Goal: Task Accomplishment & Management: Use online tool/utility

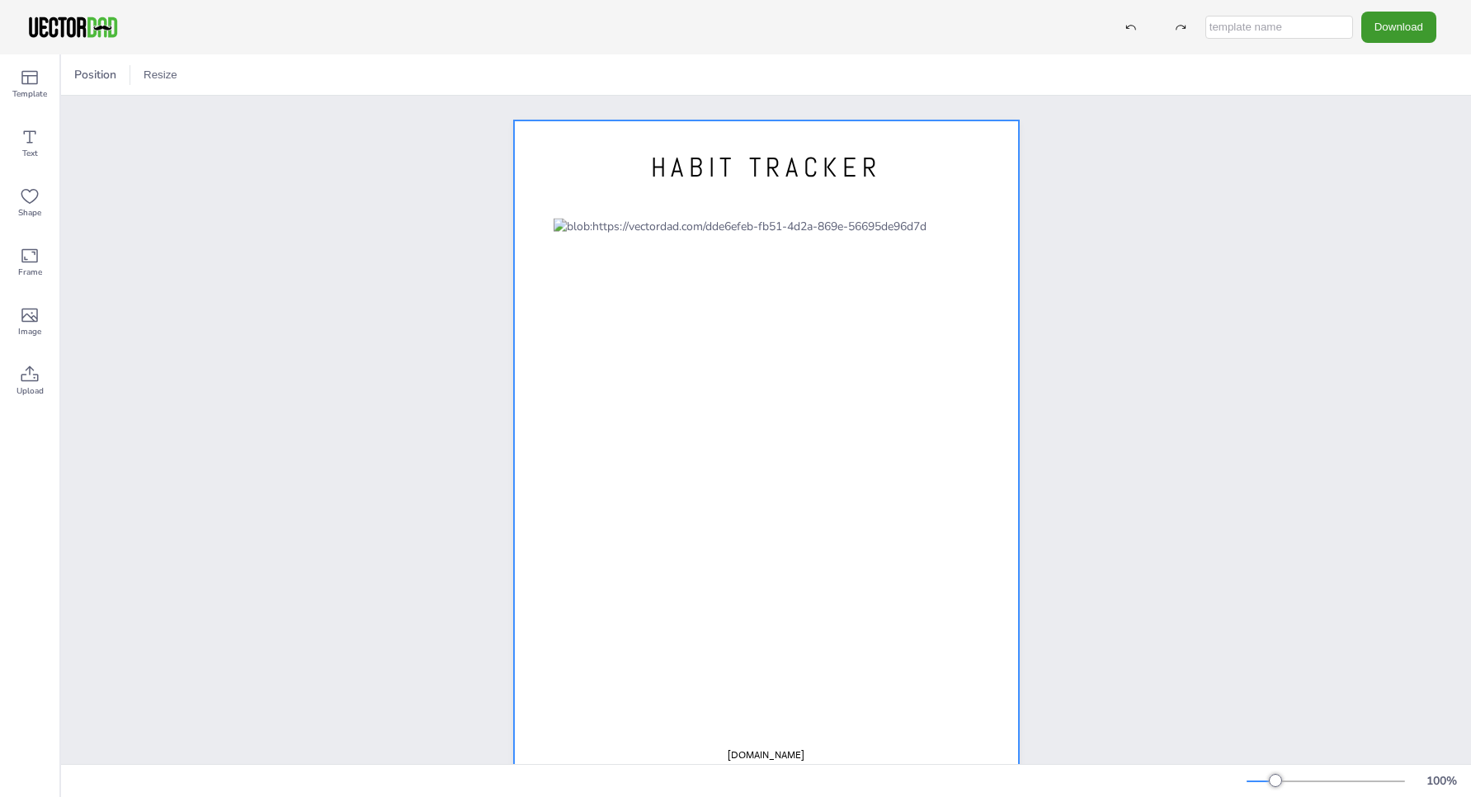
scroll to position [34, 0]
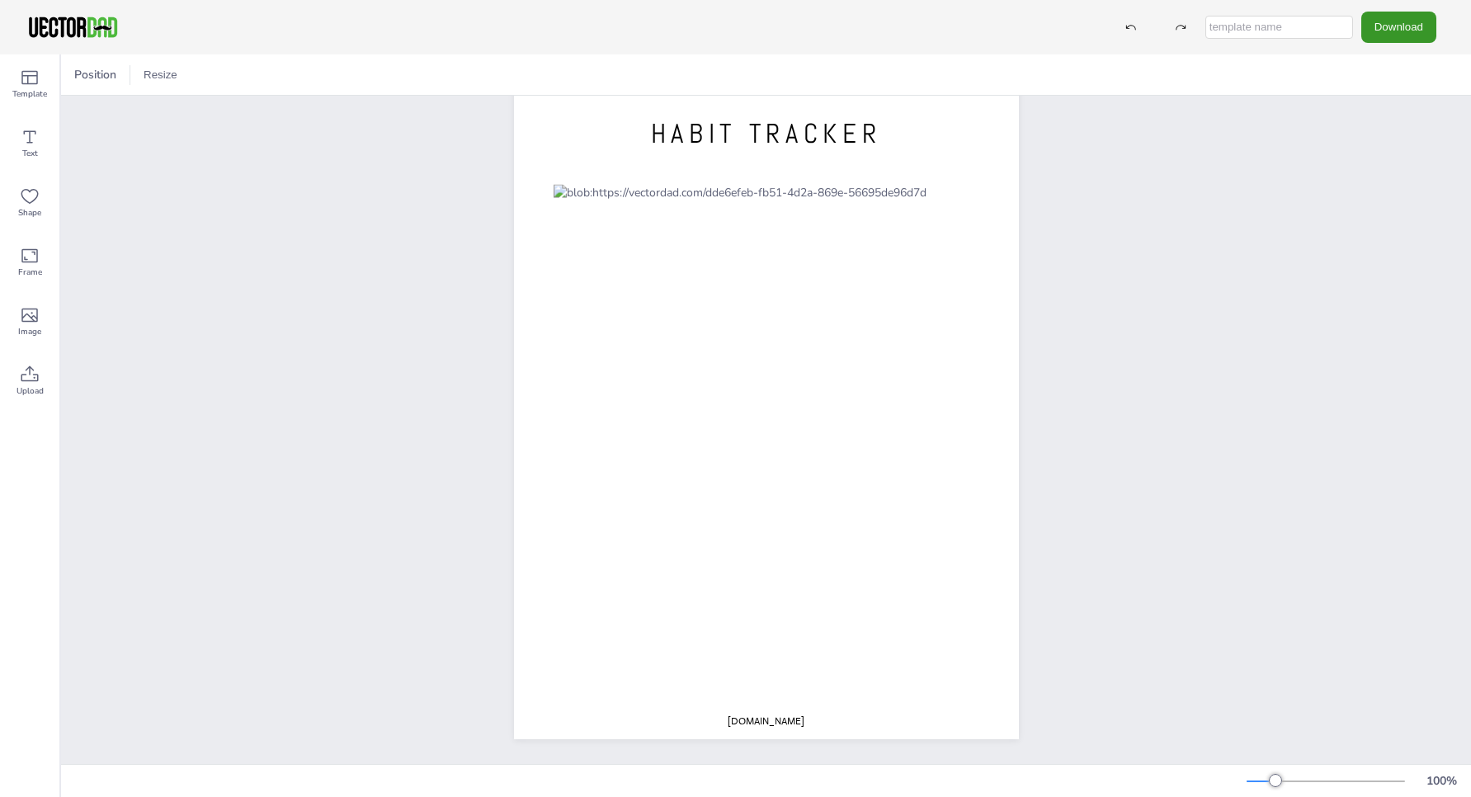
click at [1412, 24] on button "Download" at bounding box center [1398, 27] width 75 height 31
click at [1382, 132] on li "JPG" at bounding box center [1406, 134] width 135 height 34
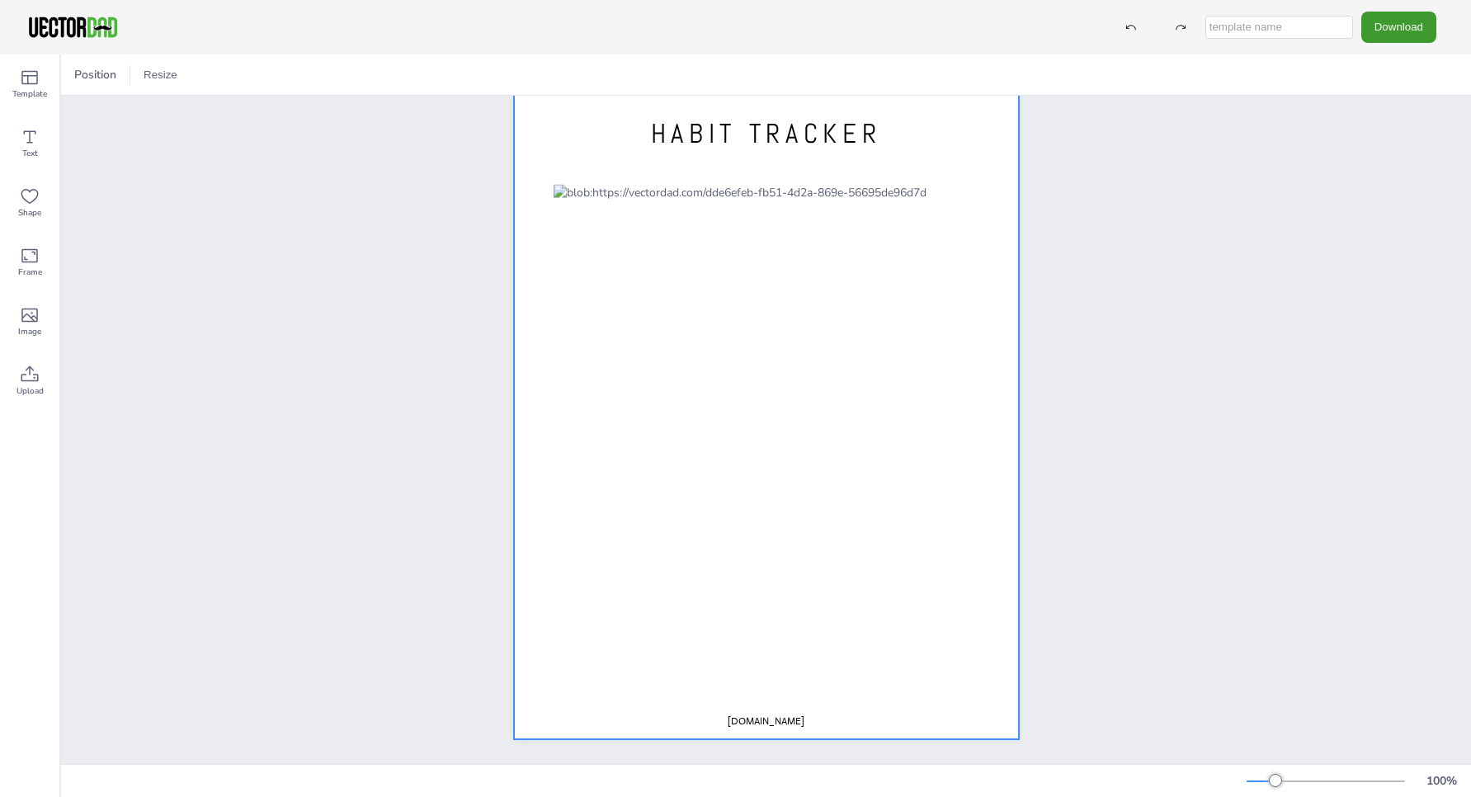
click at [1030, 154] on div "HABIT TRACKER [DOMAIN_NAME]" at bounding box center [766, 413] width 554 height 652
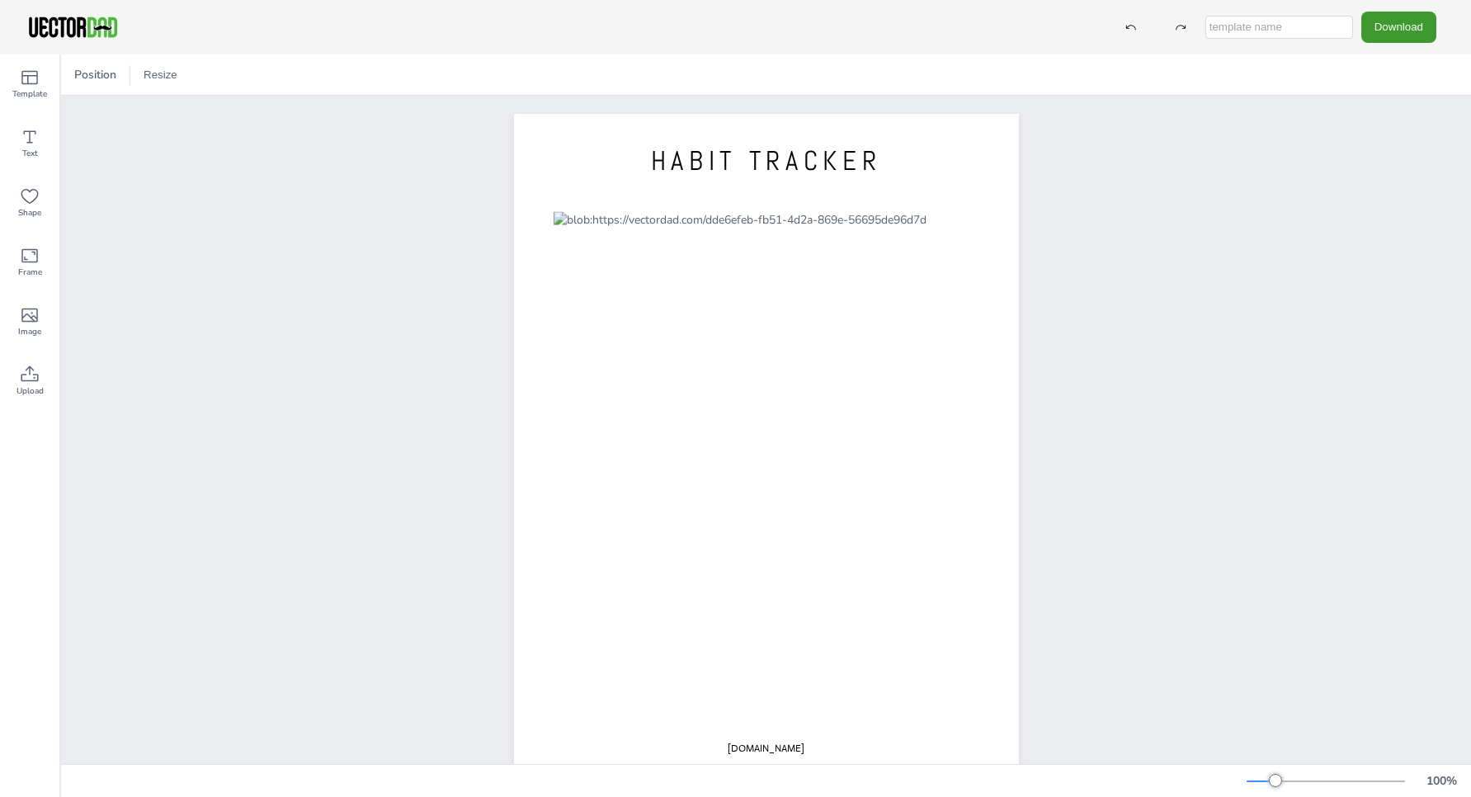
scroll to position [0, 0]
click at [1396, 33] on button "Download" at bounding box center [1398, 27] width 75 height 31
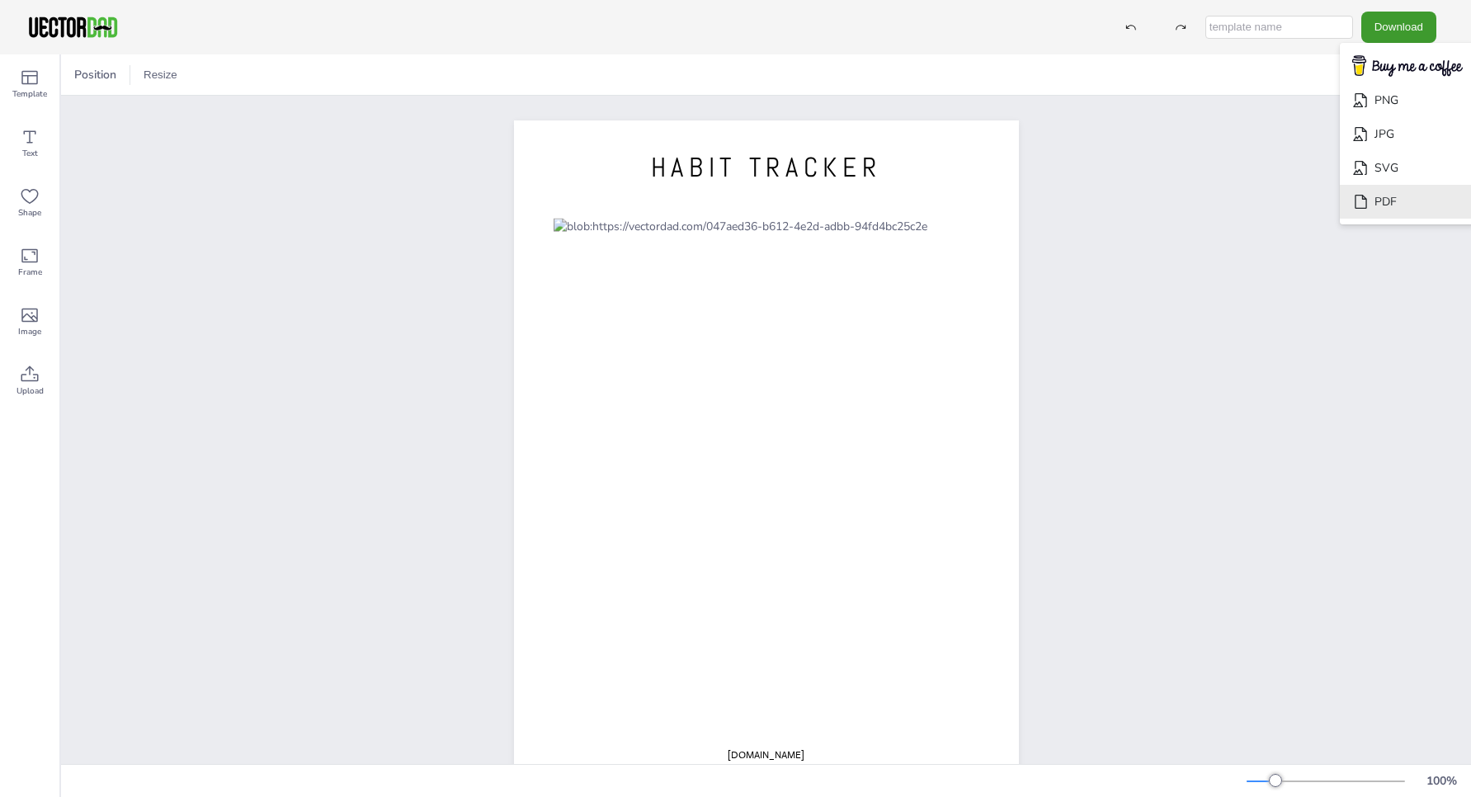
click at [1384, 207] on li "PDF" at bounding box center [1406, 202] width 135 height 34
click at [78, 20] on img at bounding box center [72, 27] width 93 height 25
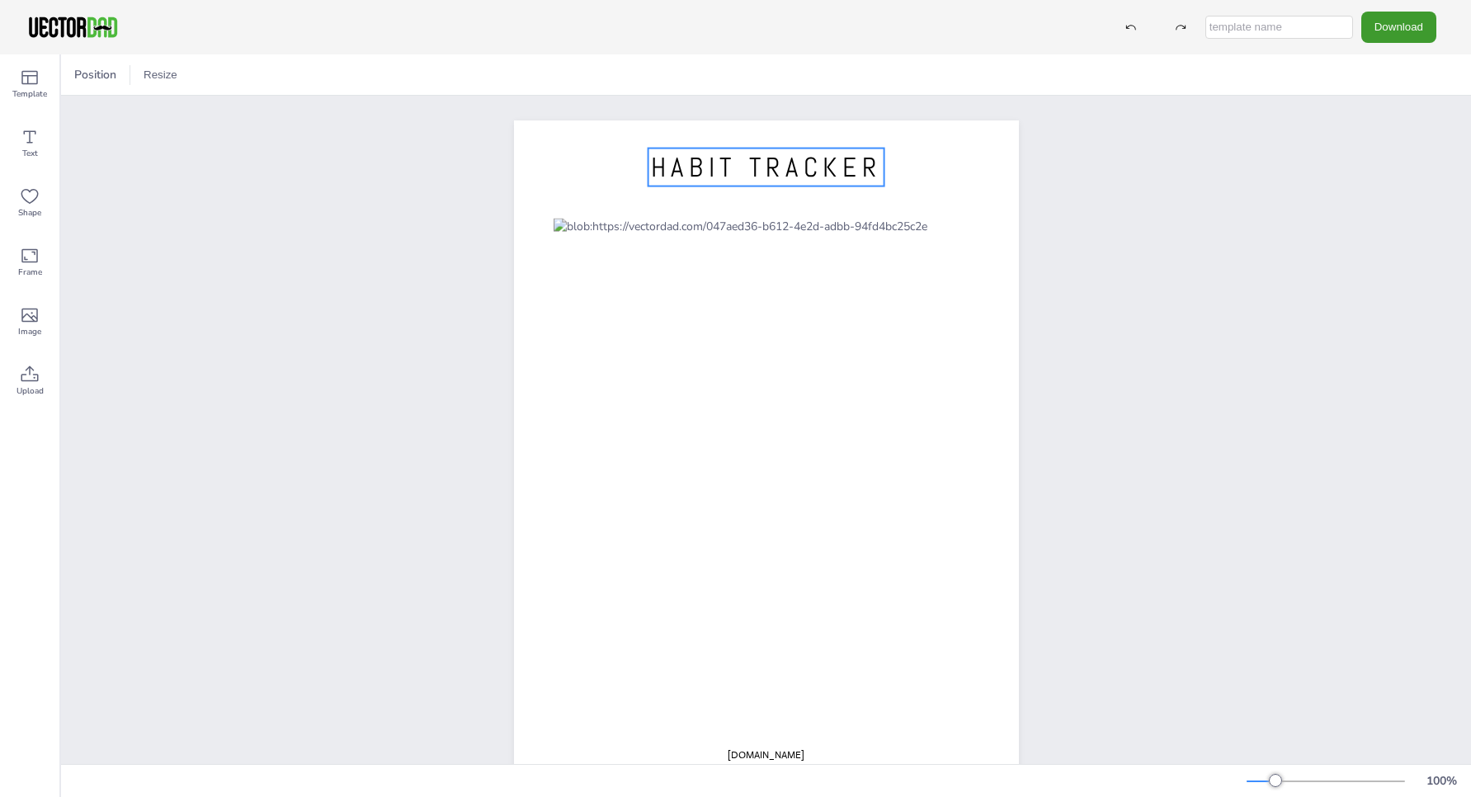
click at [788, 165] on span "HABIT TRACKER" at bounding box center [766, 167] width 231 height 35
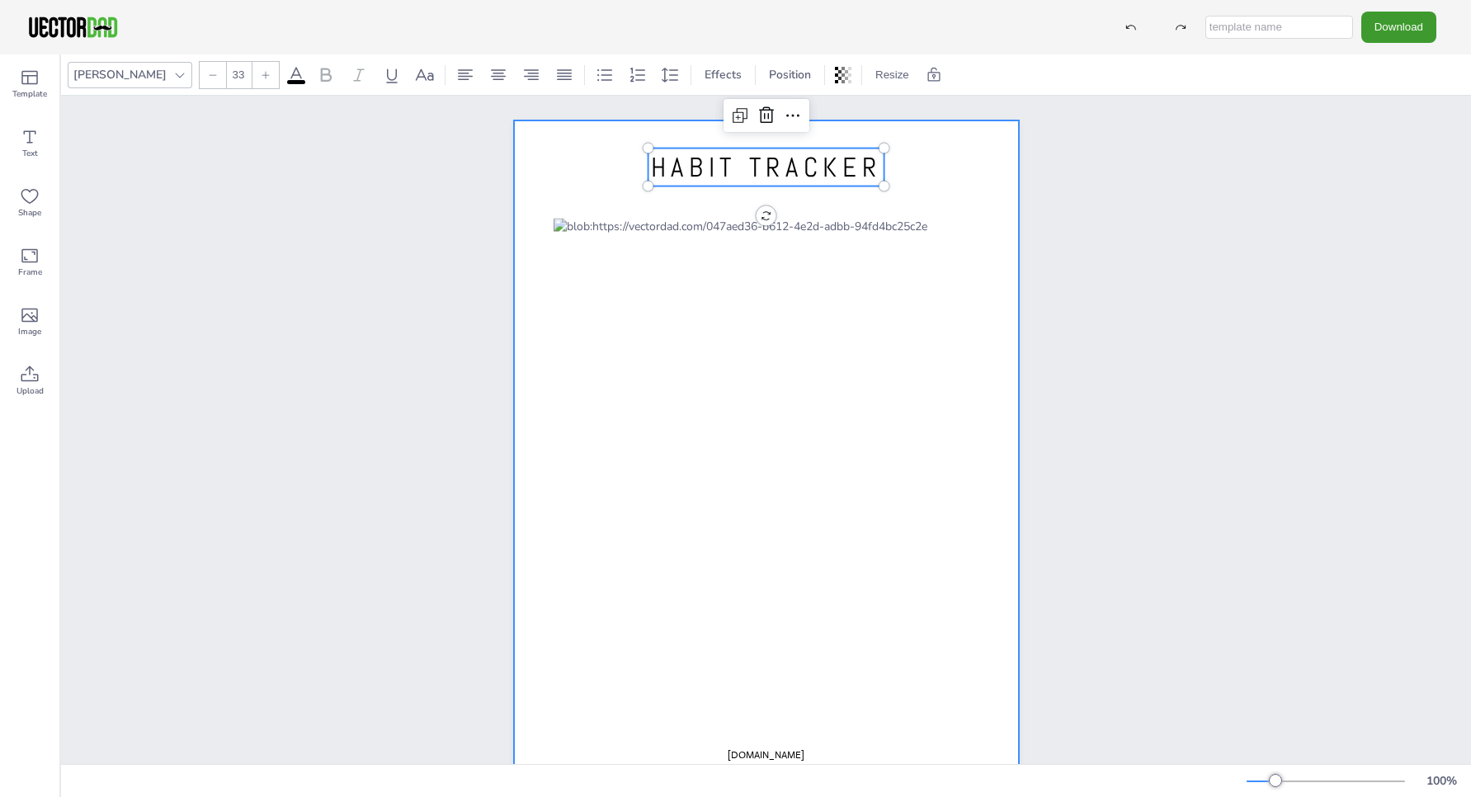
click at [927, 168] on div at bounding box center [766, 446] width 505 height 652
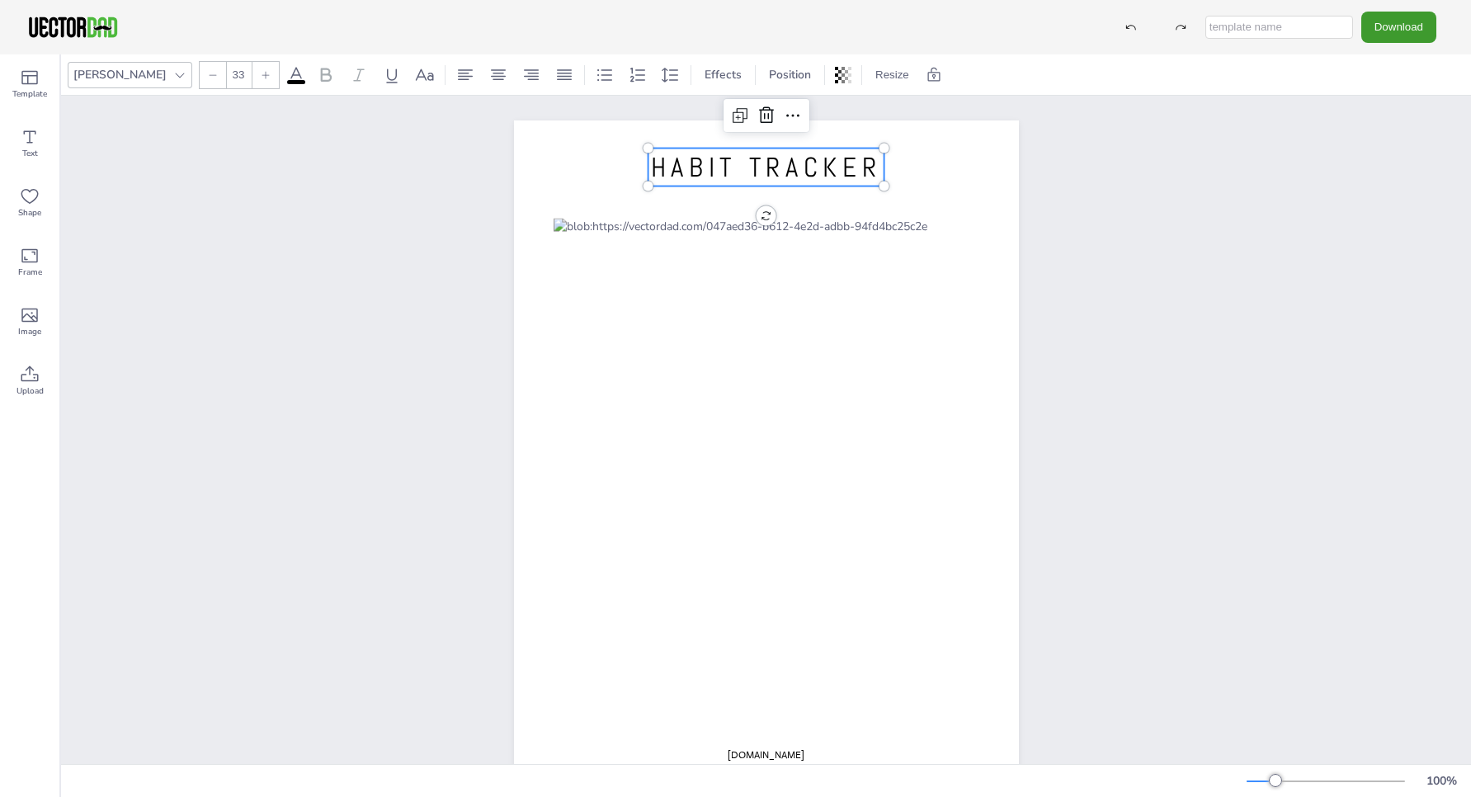
click at [804, 166] on span "HABIT TRACKER" at bounding box center [766, 167] width 231 height 35
click at [769, 113] on icon at bounding box center [766, 116] width 20 height 20
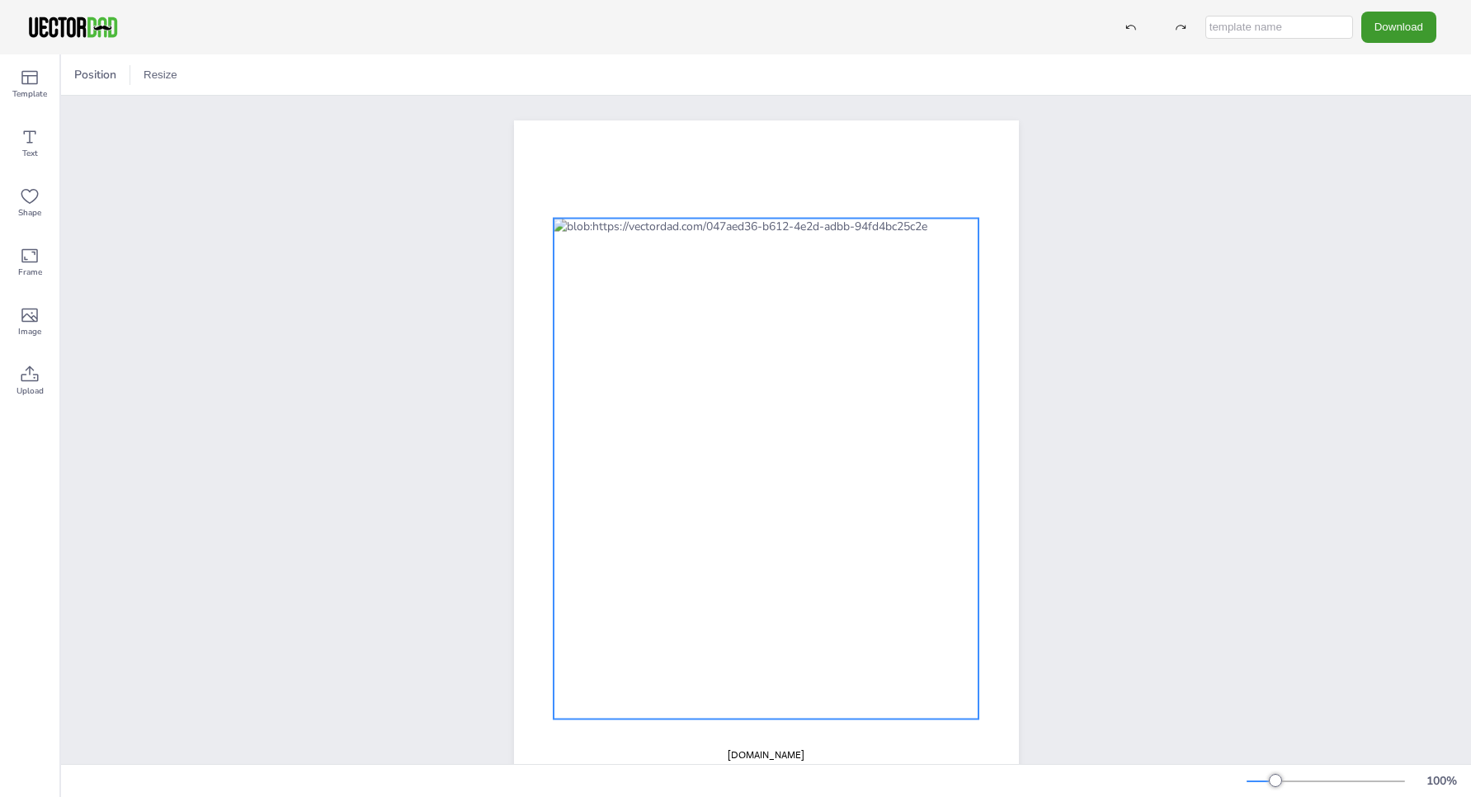
click at [679, 303] on div at bounding box center [766, 469] width 426 height 501
click at [673, 304] on div at bounding box center [766, 469] width 426 height 501
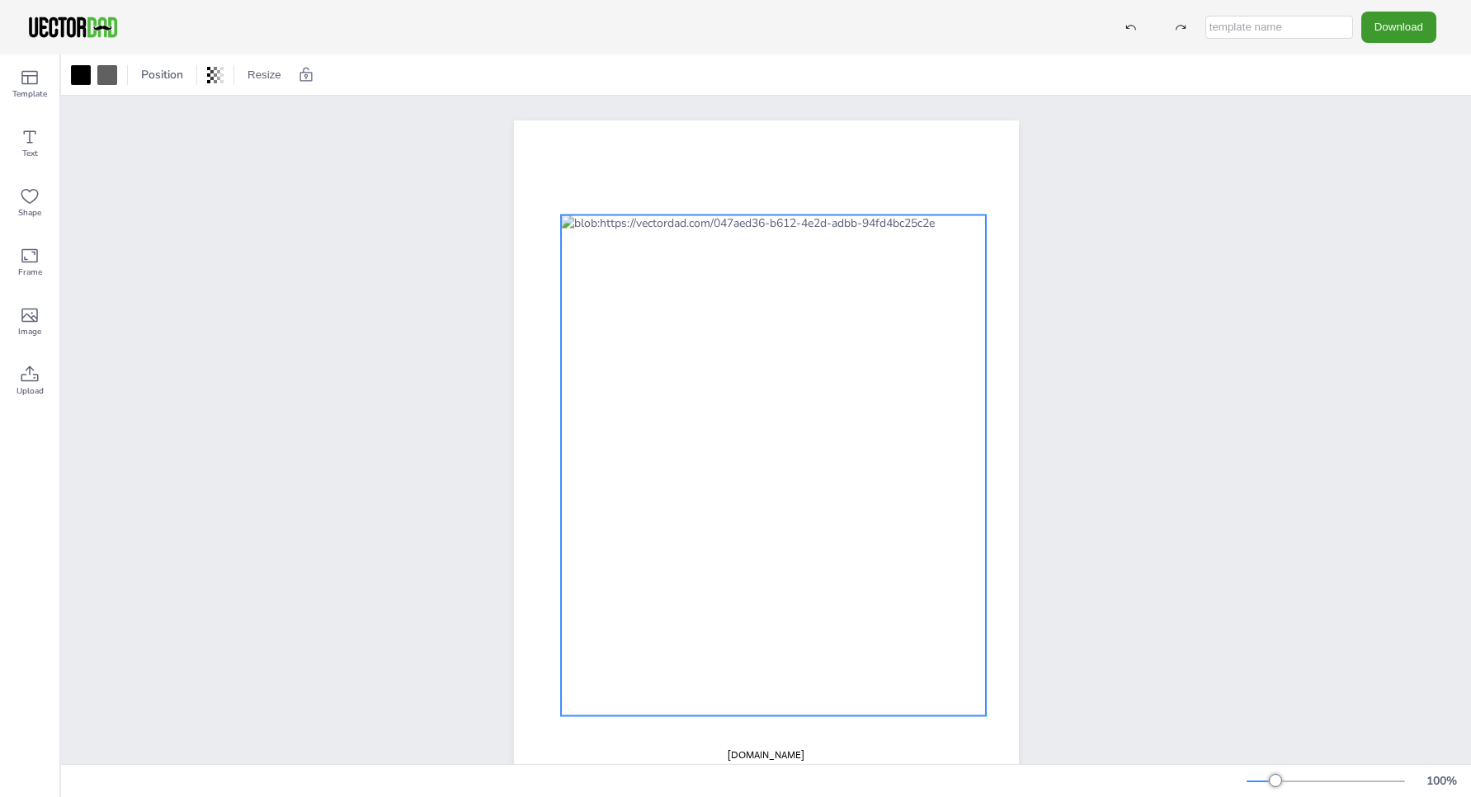
click at [680, 300] on div at bounding box center [774, 465] width 426 height 501
click at [688, 297] on div at bounding box center [773, 465] width 426 height 501
click at [687, 271] on div at bounding box center [773, 465] width 426 height 501
click at [26, 141] on icon at bounding box center [30, 137] width 20 height 20
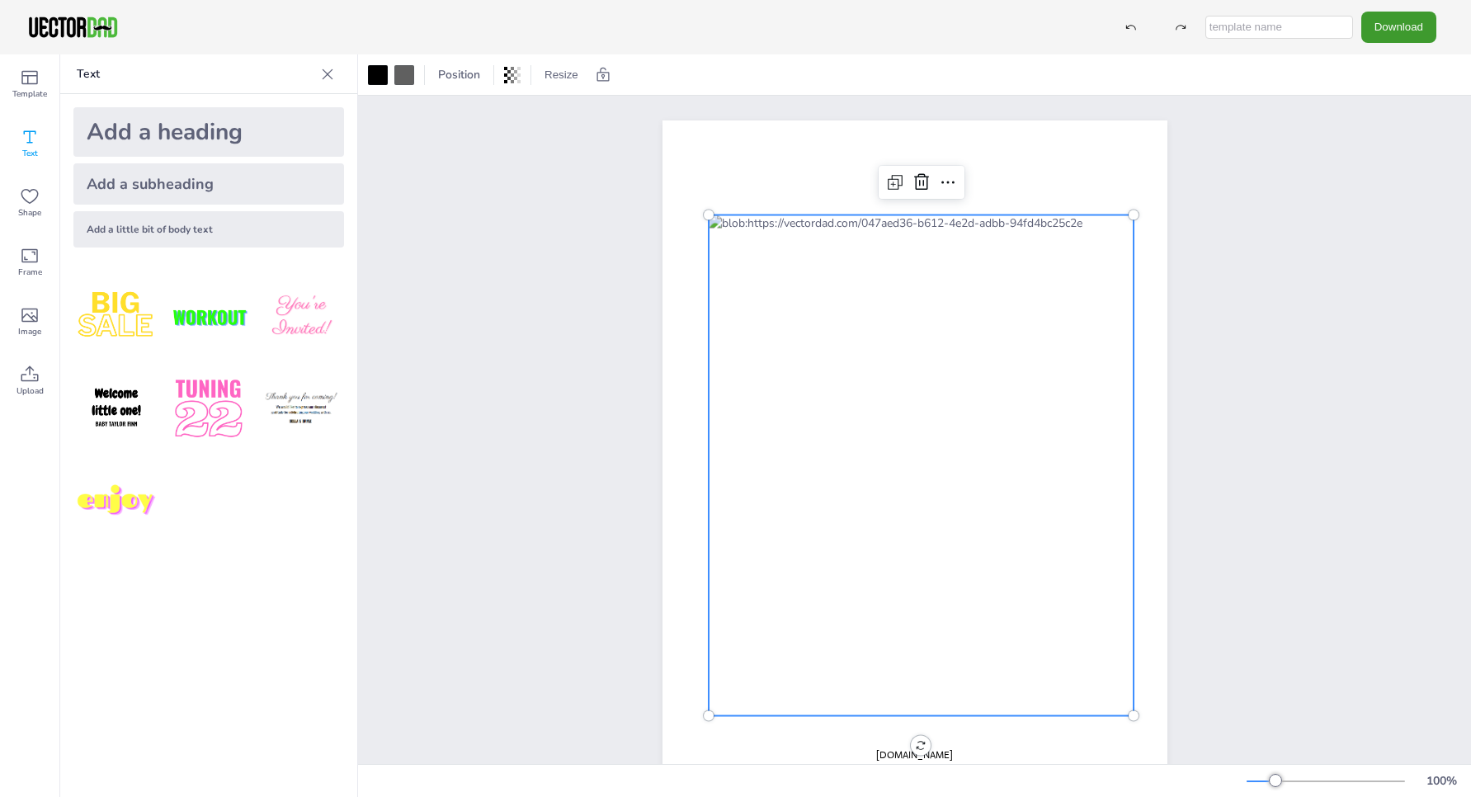
click at [840, 302] on div at bounding box center [921, 465] width 426 height 501
click at [172, 136] on div "Add a heading" at bounding box center [208, 131] width 271 height 49
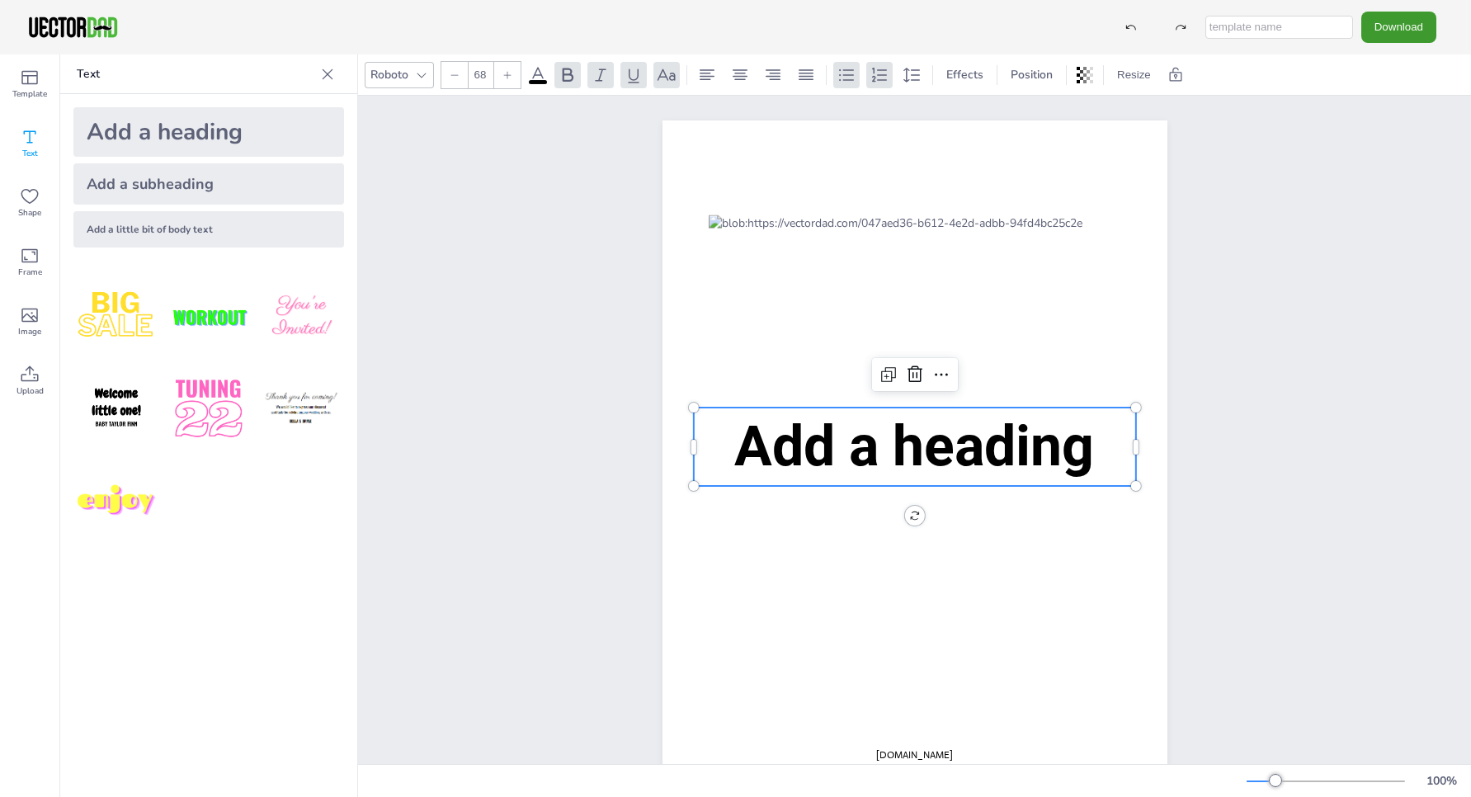
click at [195, 136] on div "Add a heading" at bounding box center [208, 131] width 271 height 49
type input "--"
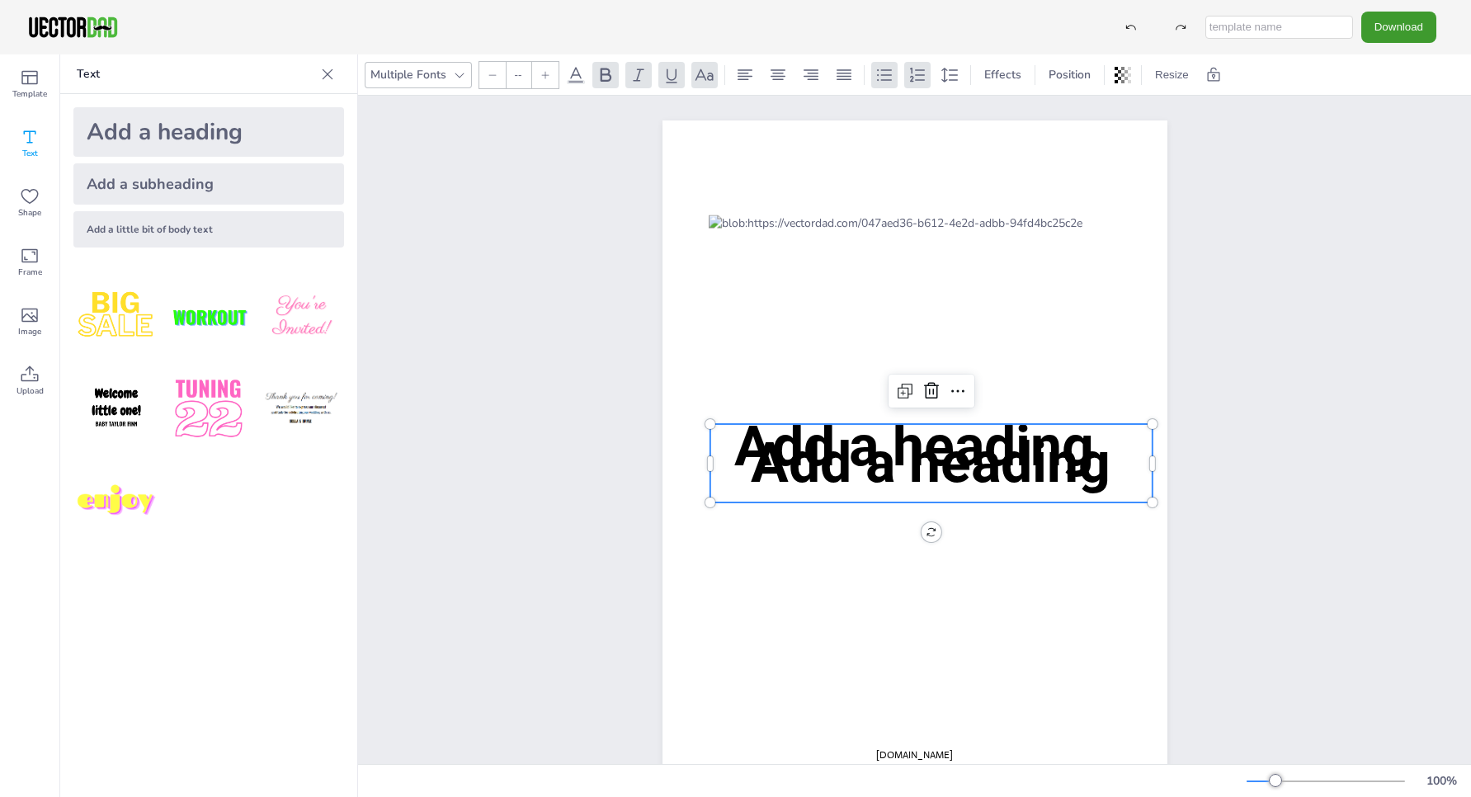
click at [930, 395] on icon at bounding box center [931, 391] width 20 height 20
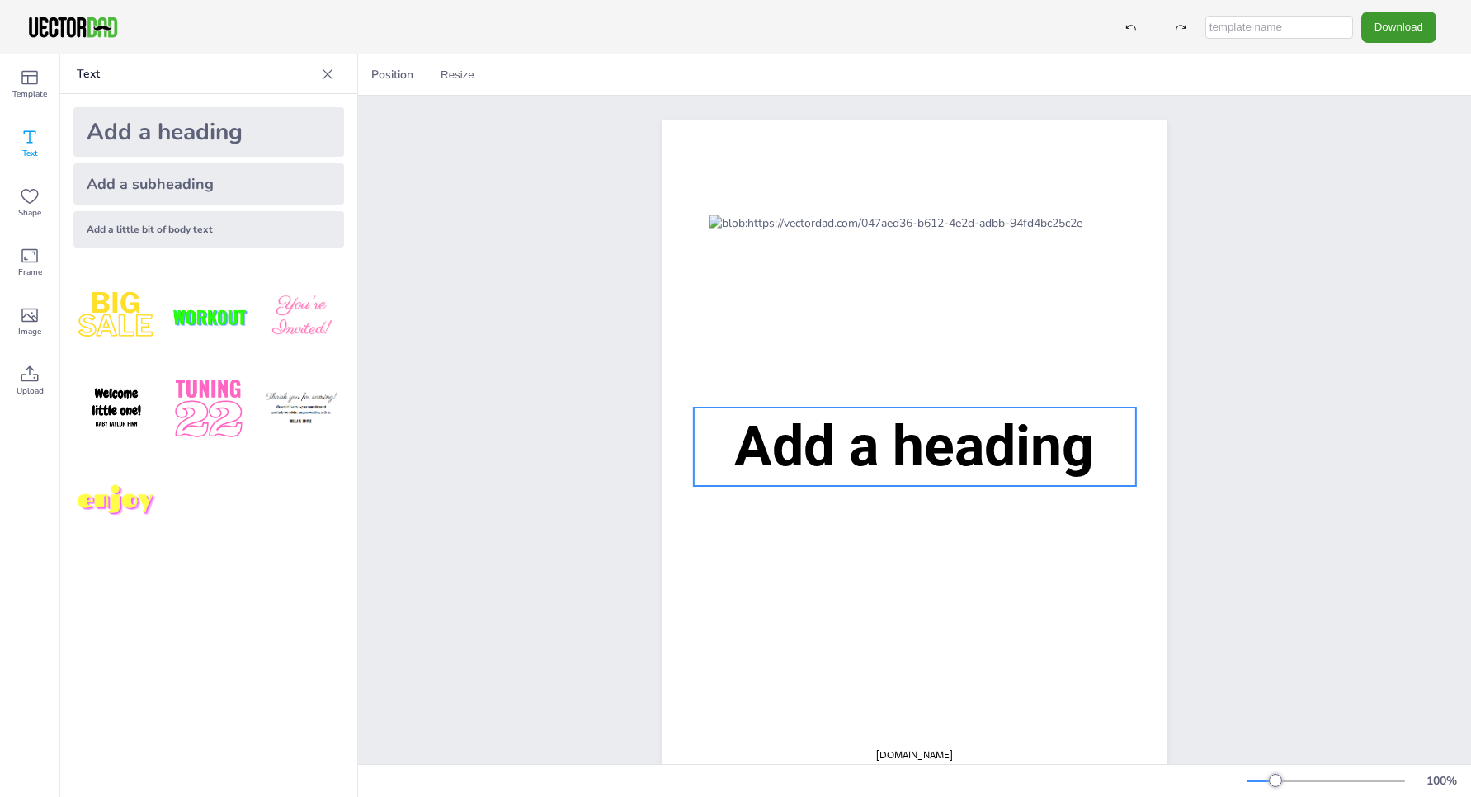
click at [932, 455] on span "Add a heading" at bounding box center [914, 446] width 360 height 66
click at [914, 374] on icon at bounding box center [915, 375] width 20 height 20
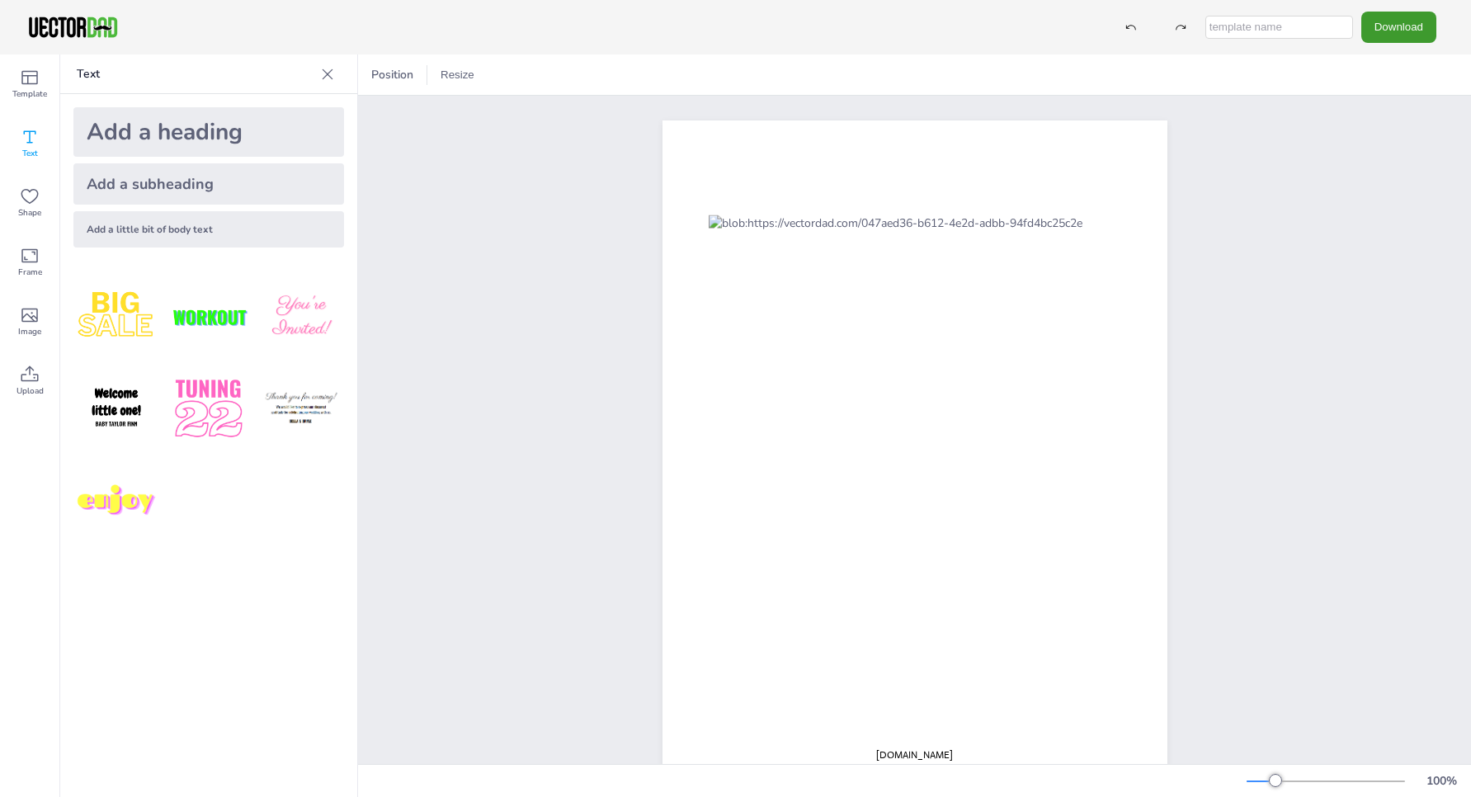
click at [153, 184] on div "Add a subheading" at bounding box center [208, 183] width 271 height 41
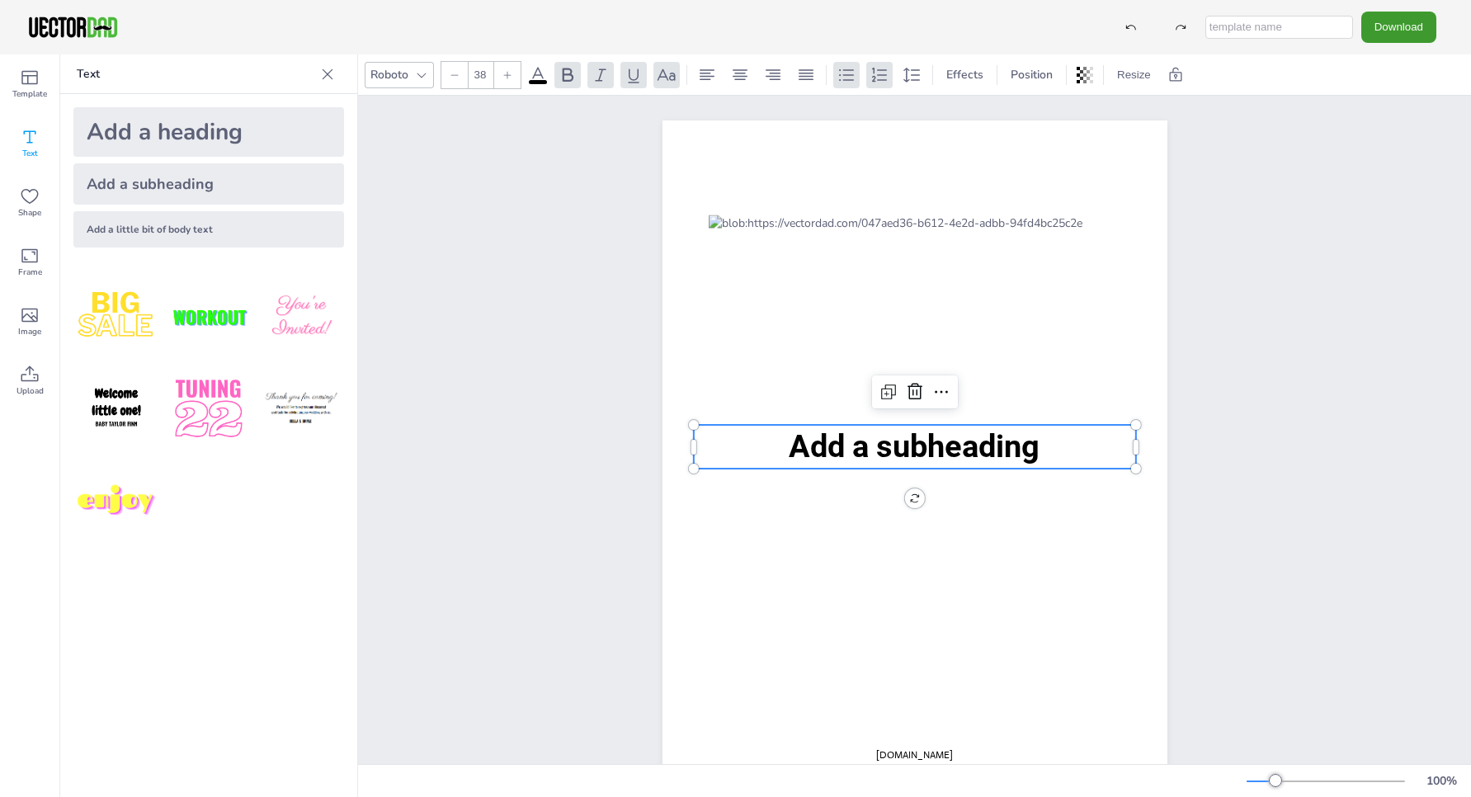
click at [992, 436] on span "Add a subheading" at bounding box center [913, 446] width 251 height 36
click at [1008, 446] on span "Add a subheading" at bounding box center [913, 446] width 251 height 36
type input "35.1"
drag, startPoint x: 1134, startPoint y: 426, endPoint x: 619, endPoint y: 430, distance: 515.5
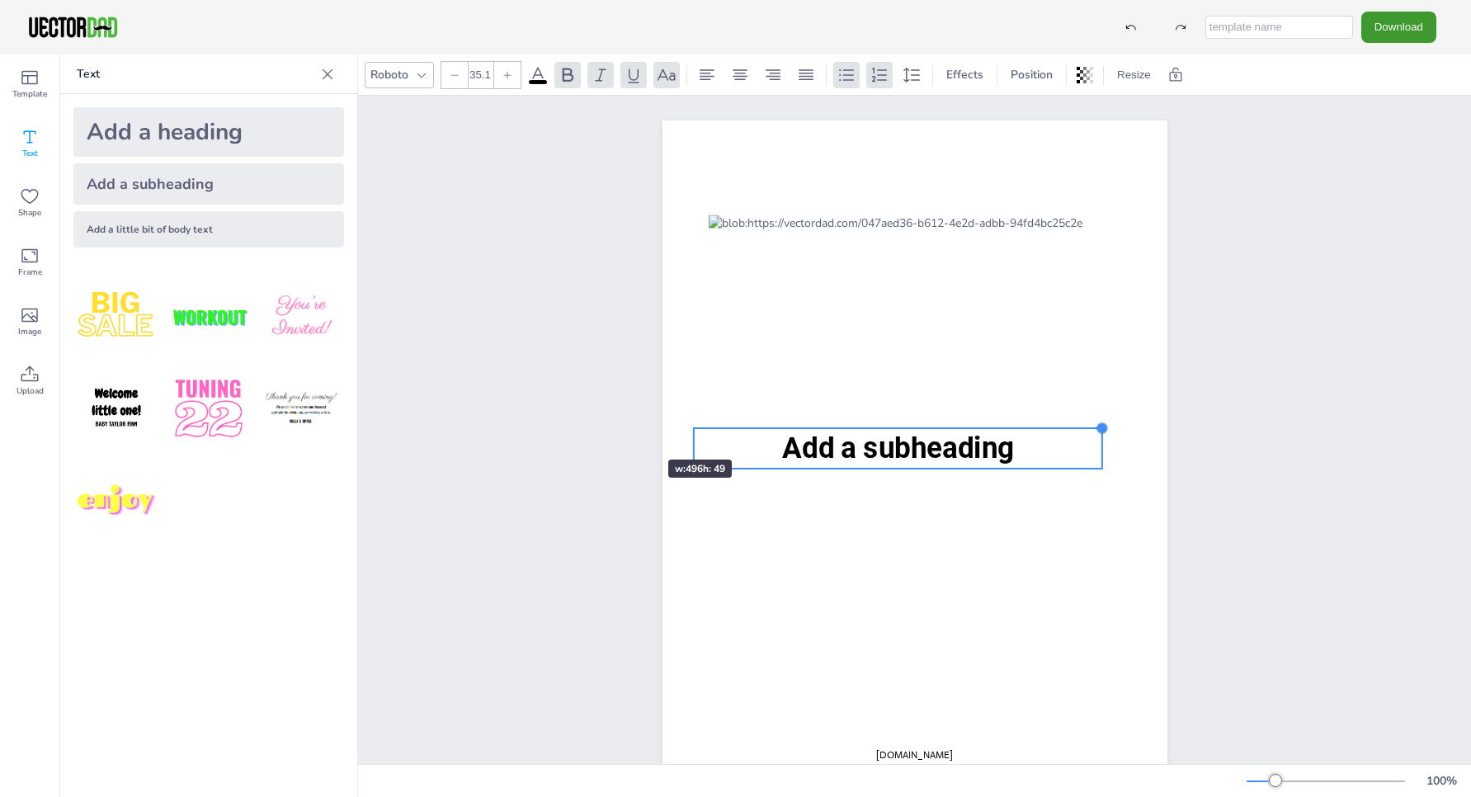
click at [619, 430] on div "vectordad.com Add a subheading Add a subheading" at bounding box center [914, 447] width 647 height 702
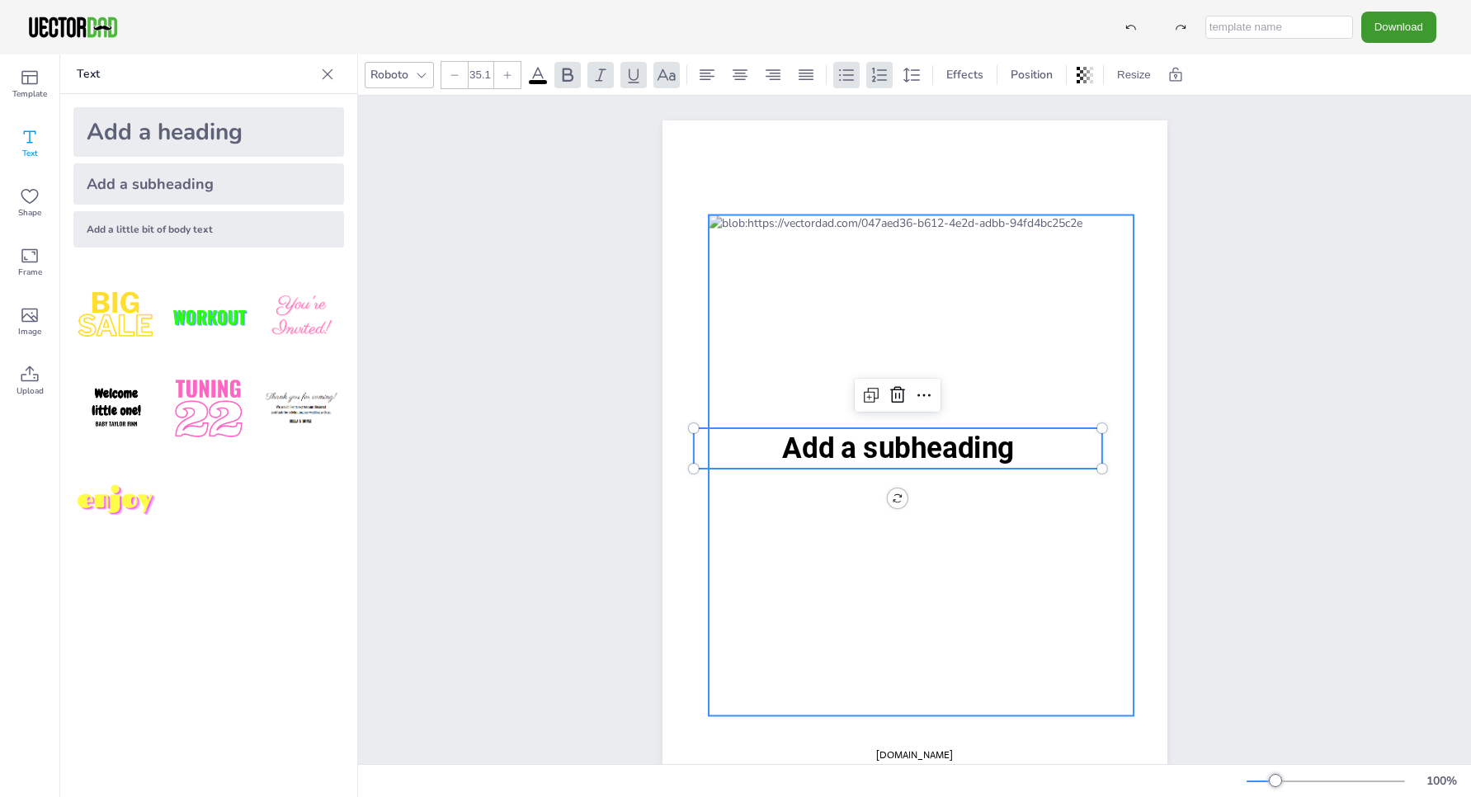
click at [942, 539] on div at bounding box center [921, 465] width 426 height 501
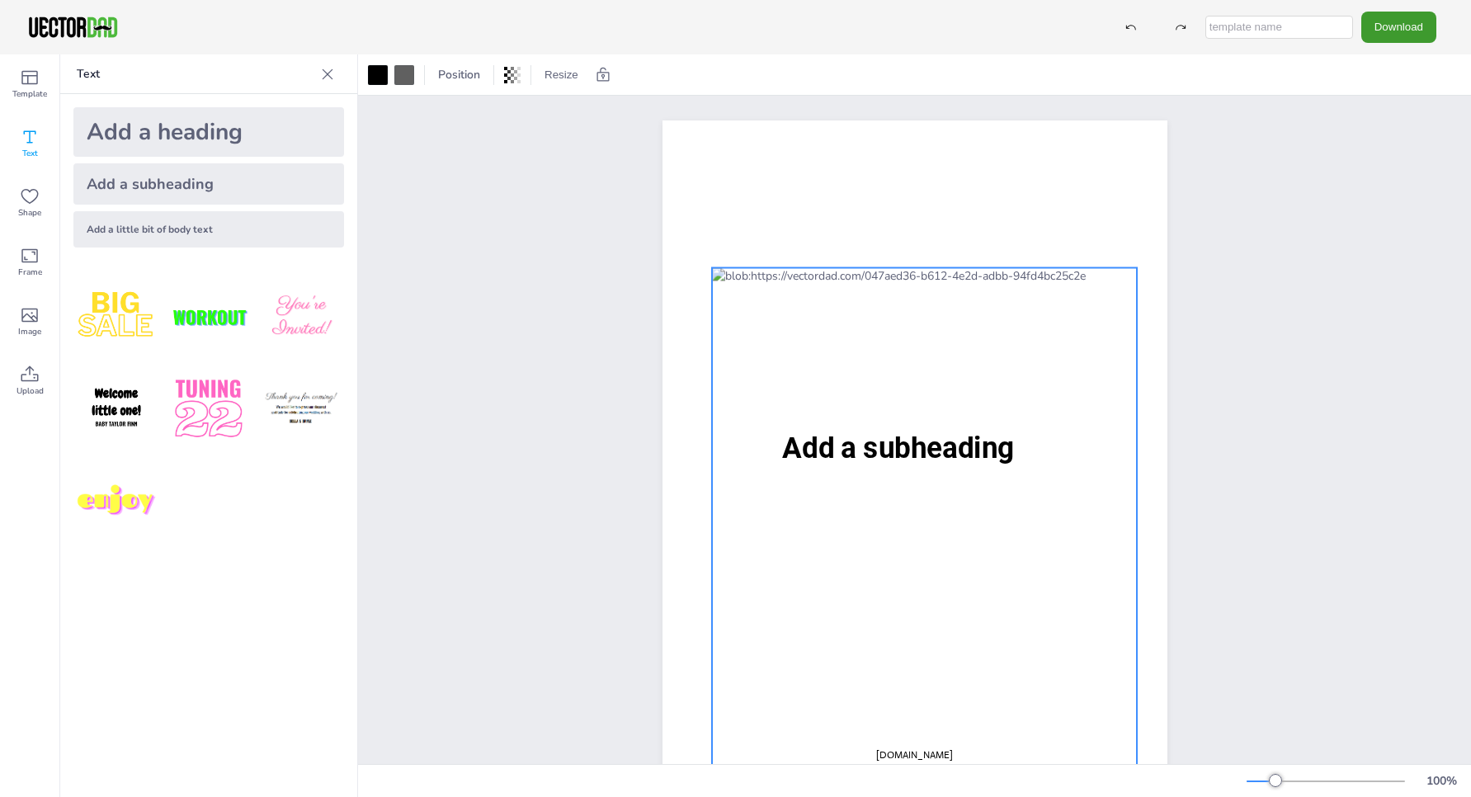
drag, startPoint x: 907, startPoint y: 444, endPoint x: 911, endPoint y: 497, distance: 52.9
click at [911, 120] on div "vectordad.com Add a subheading" at bounding box center [914, 120] width 505 height 0
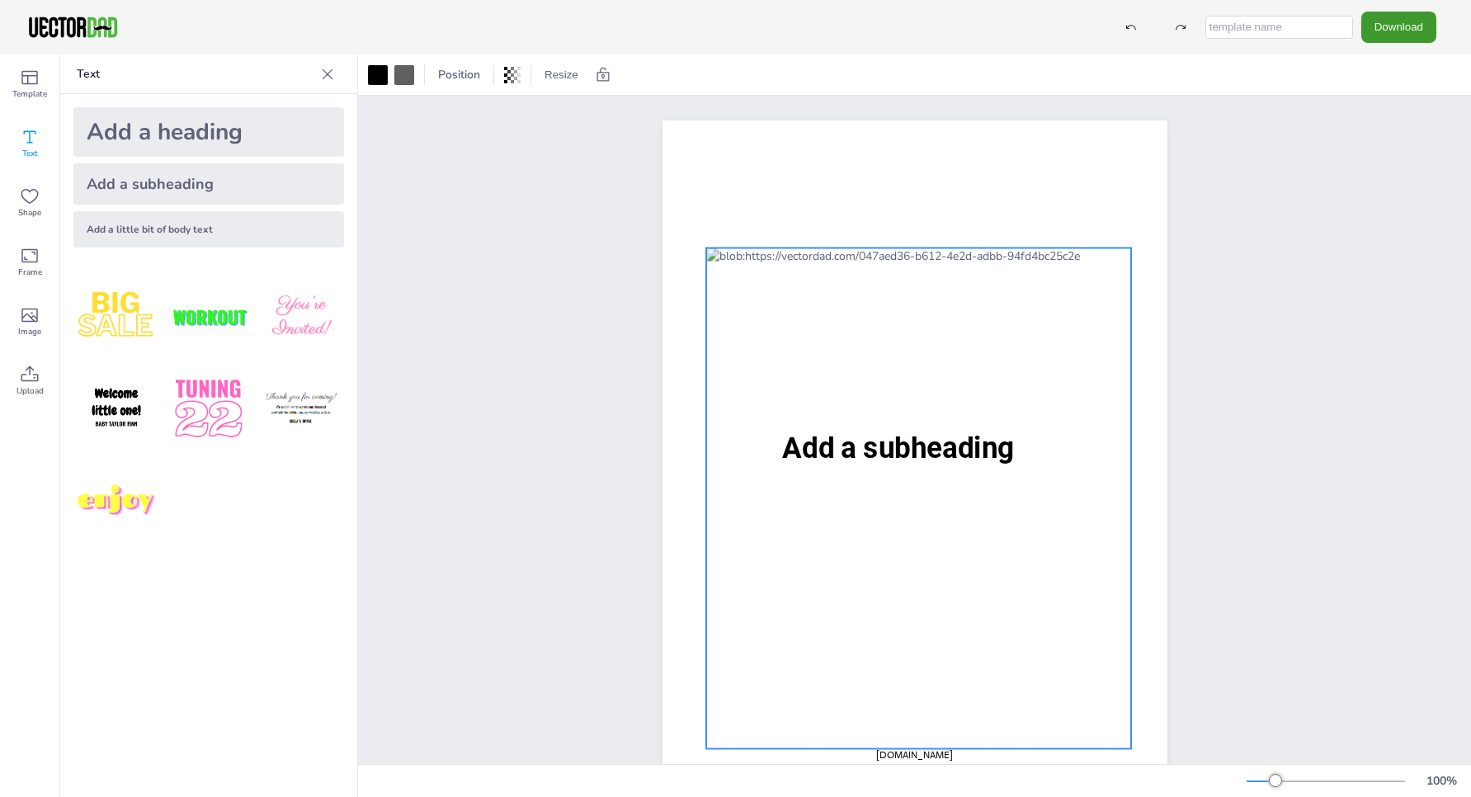
drag, startPoint x: 849, startPoint y: 447, endPoint x: 843, endPoint y: 425, distance: 23.0
click at [843, 120] on div "vectordad.com Add a subheading" at bounding box center [914, 120] width 505 height 0
click at [849, 456] on span "Add a subheading" at bounding box center [898, 448] width 232 height 34
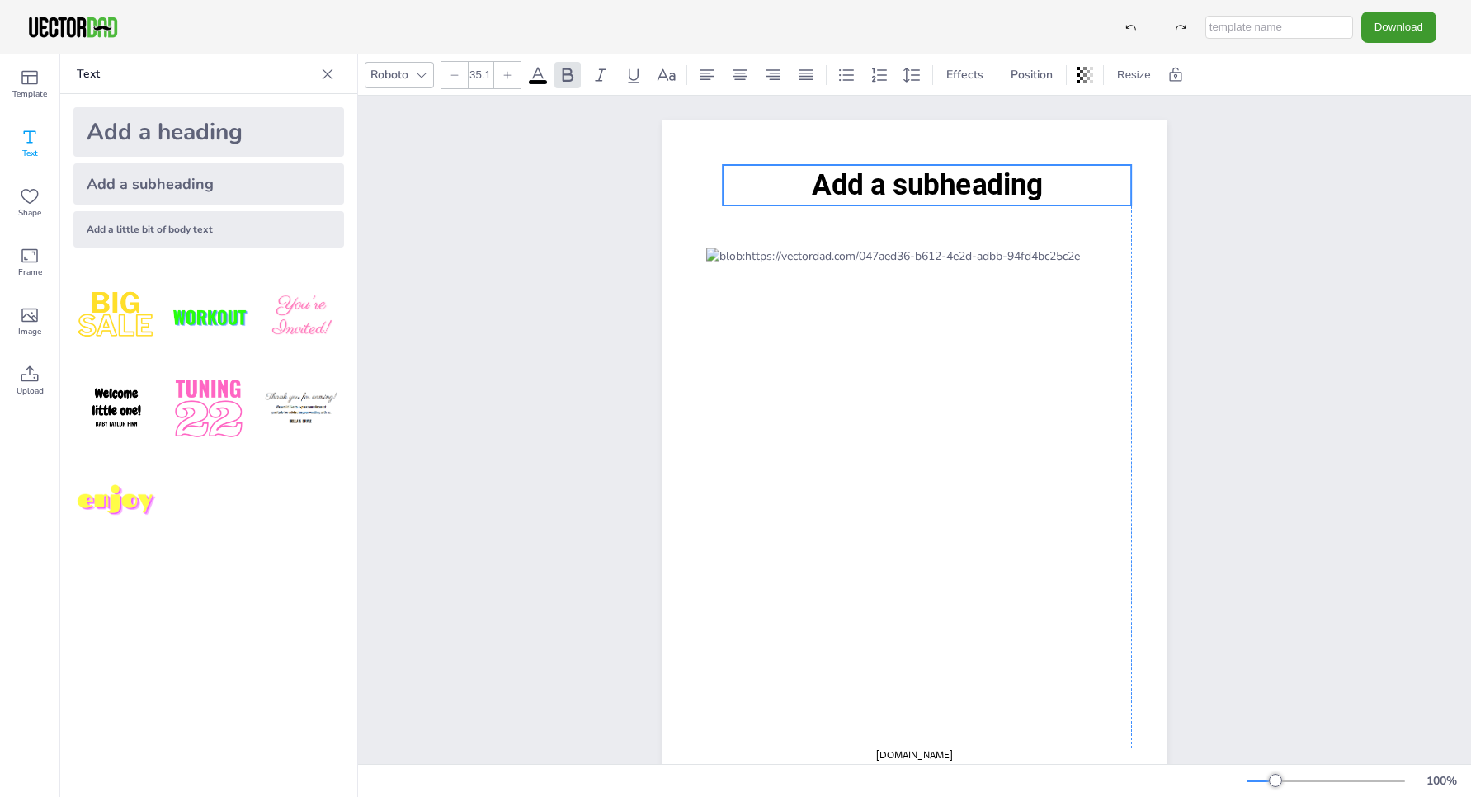
drag, startPoint x: 845, startPoint y: 456, endPoint x: 878, endPoint y: 194, distance: 264.3
click at [878, 193] on span "Add a subheading" at bounding box center [927, 185] width 232 height 34
click at [902, 189] on span "Add a subheading" at bounding box center [927, 185] width 232 height 34
click at [1032, 188] on span "Add a subheading" at bounding box center [927, 185] width 232 height 34
click at [224, 186] on div "Add a subheading" at bounding box center [208, 183] width 271 height 41
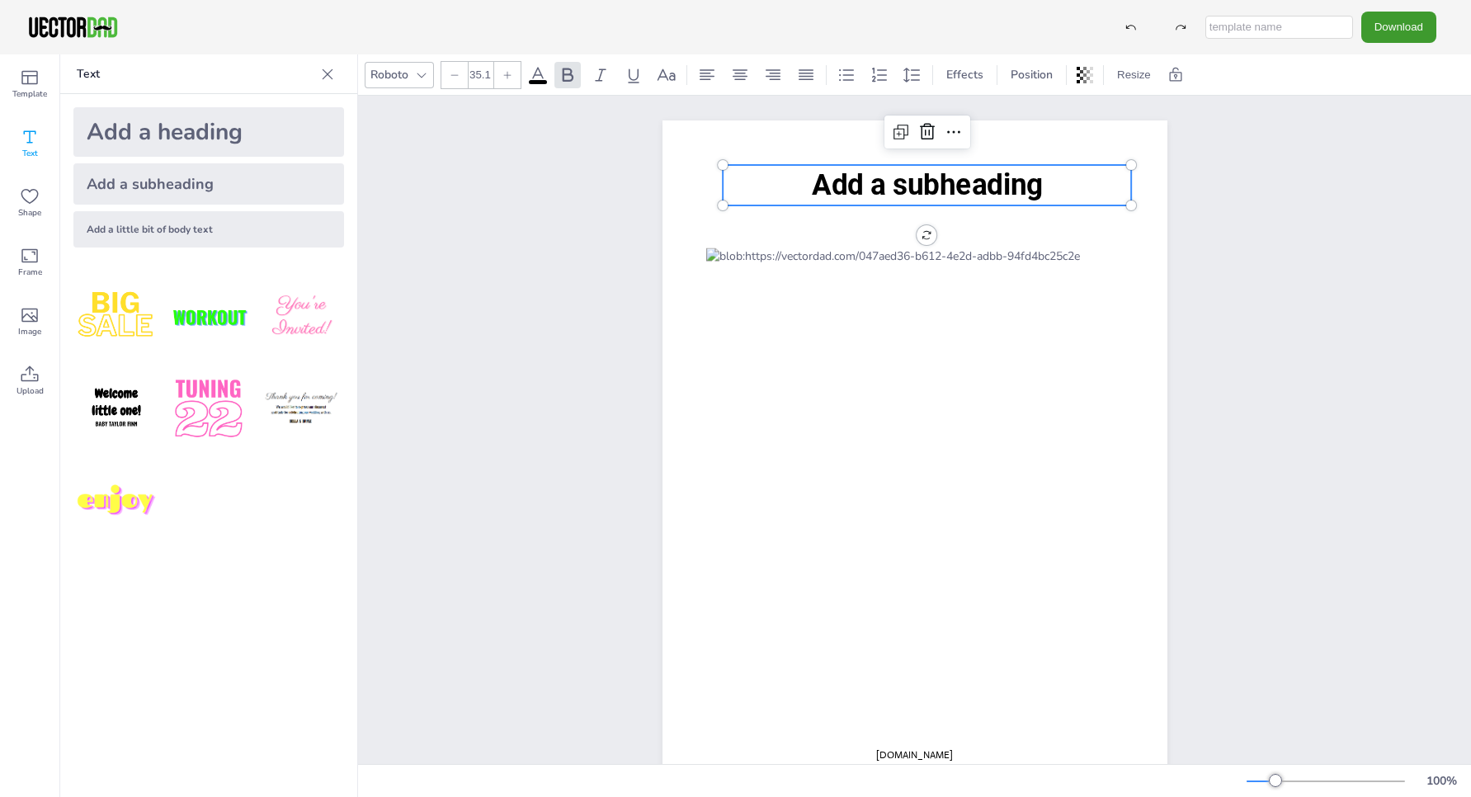
type input "--"
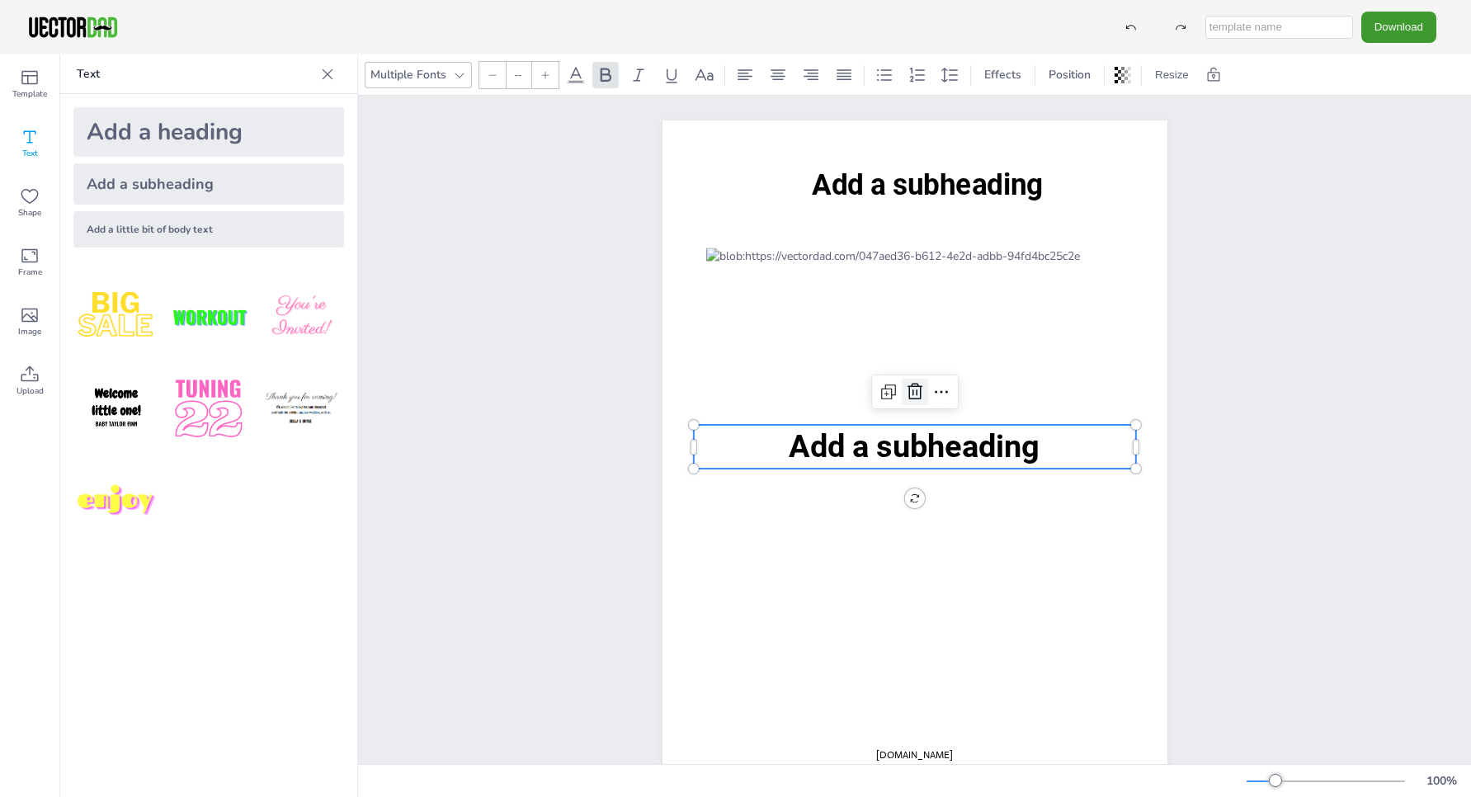
click at [920, 394] on icon at bounding box center [914, 392] width 15 height 16
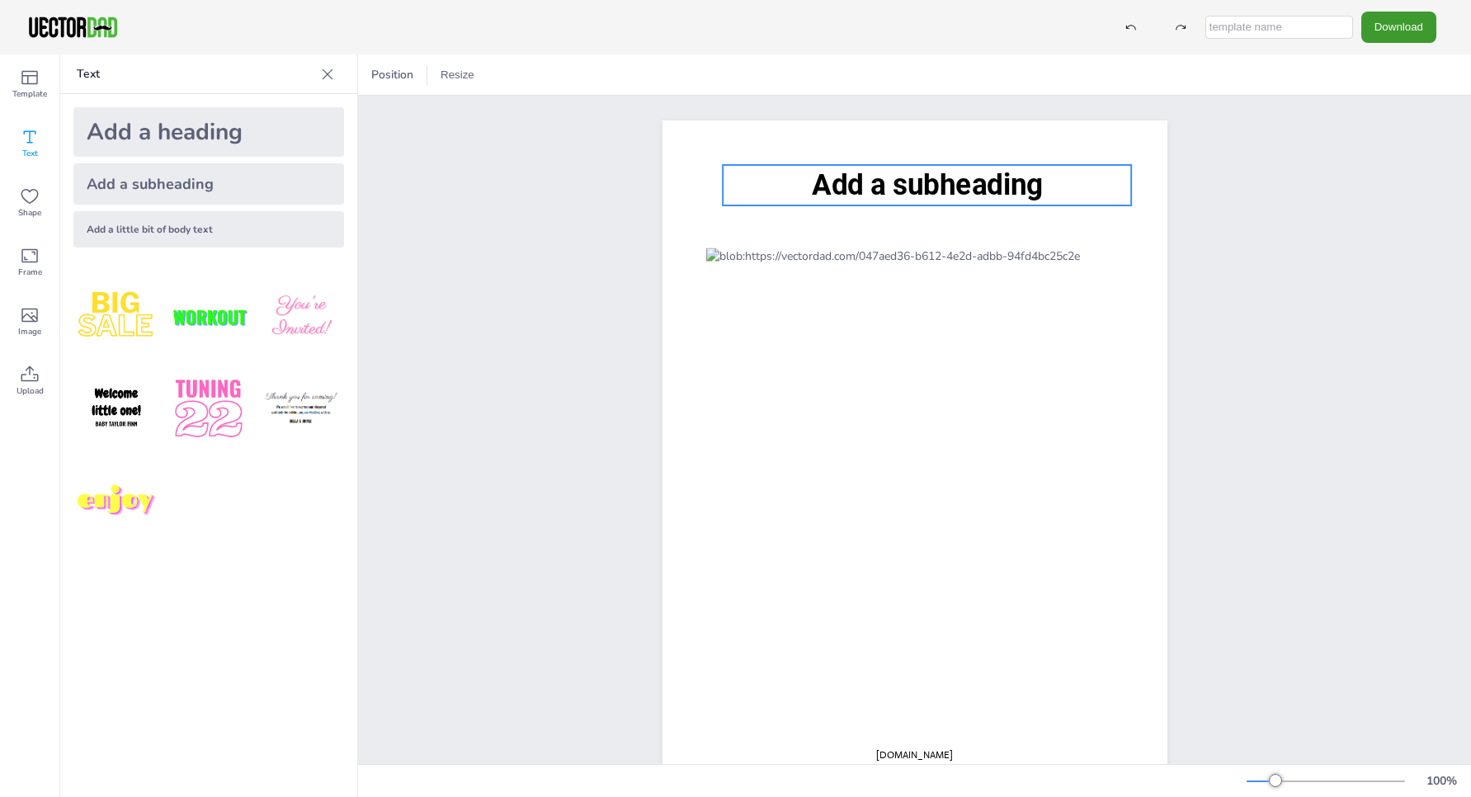
click at [931, 181] on span "Add a subheading" at bounding box center [927, 185] width 232 height 34
click at [925, 184] on span "Add a subheading" at bounding box center [927, 185] width 232 height 34
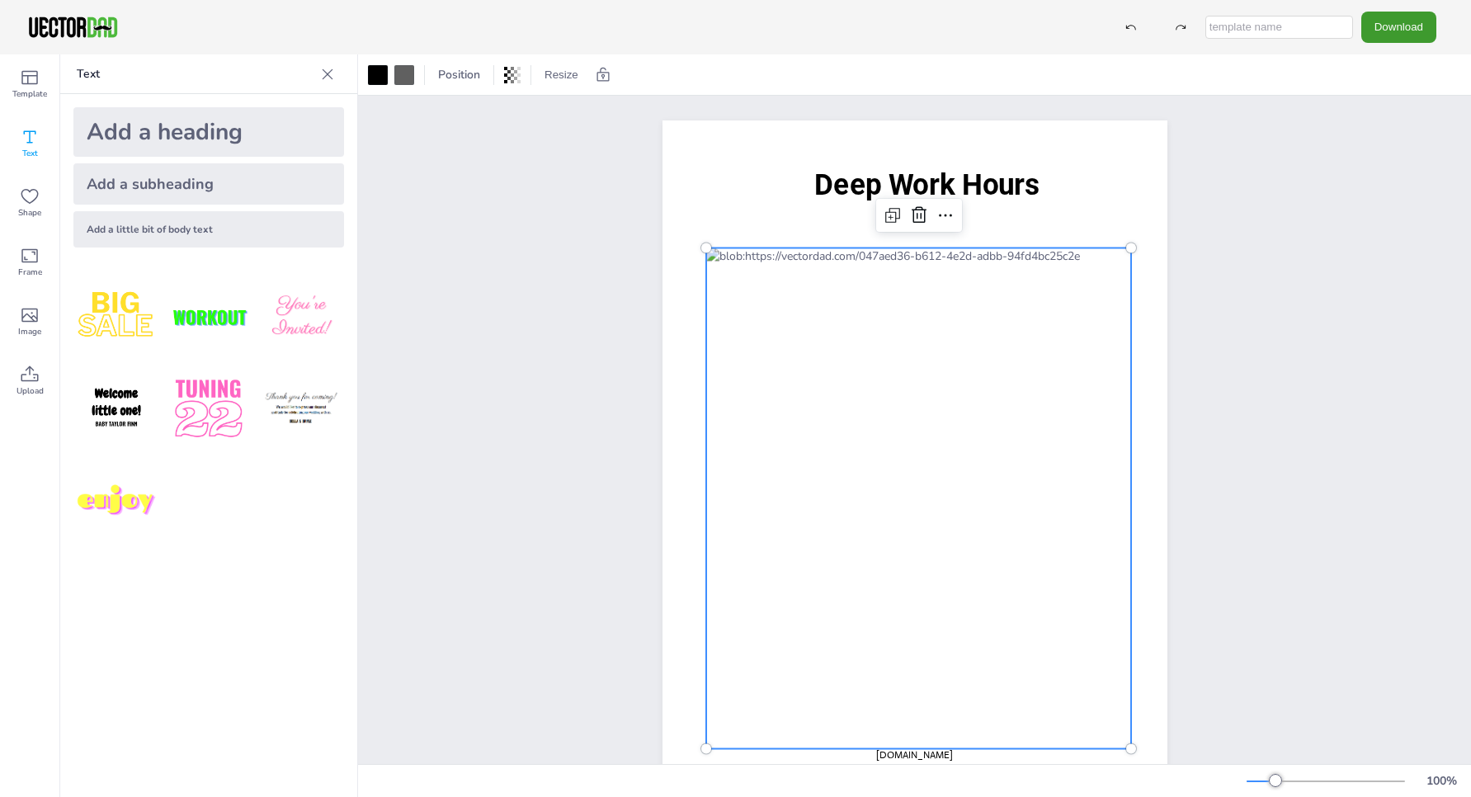
click at [919, 274] on div at bounding box center [919, 498] width 426 height 501
click at [917, 254] on div at bounding box center [919, 498] width 426 height 501
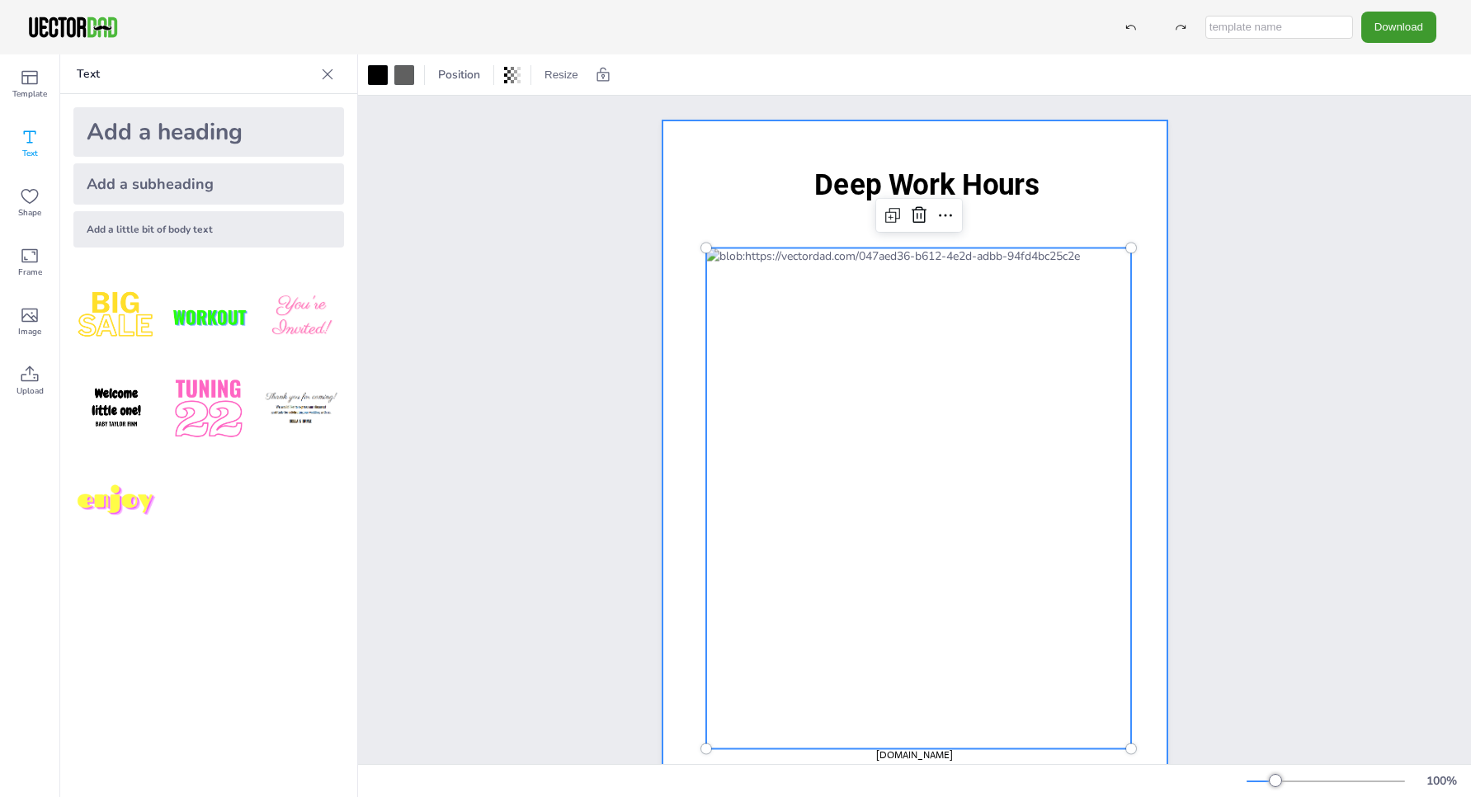
click at [1043, 224] on div at bounding box center [914, 446] width 505 height 652
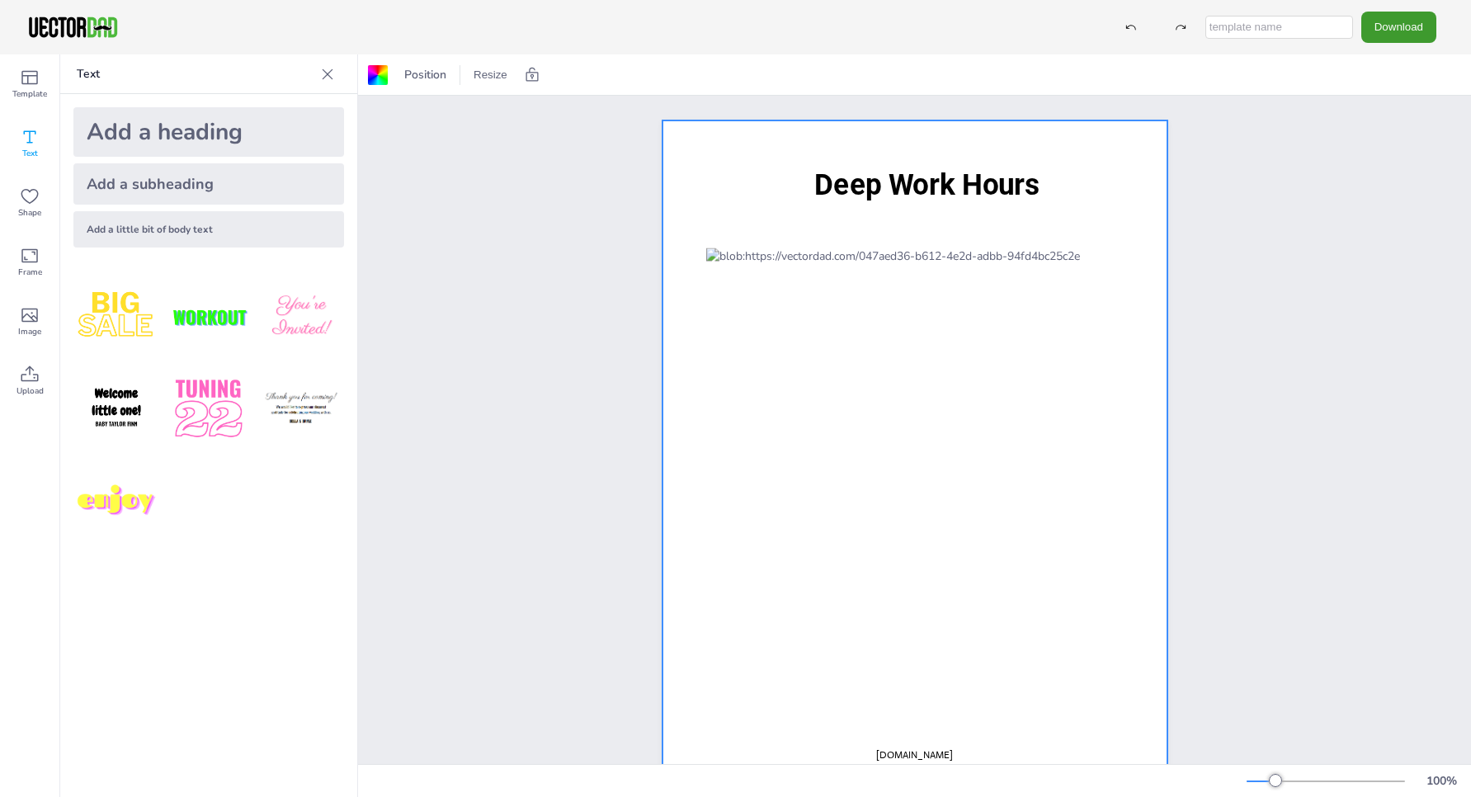
scroll to position [34, 0]
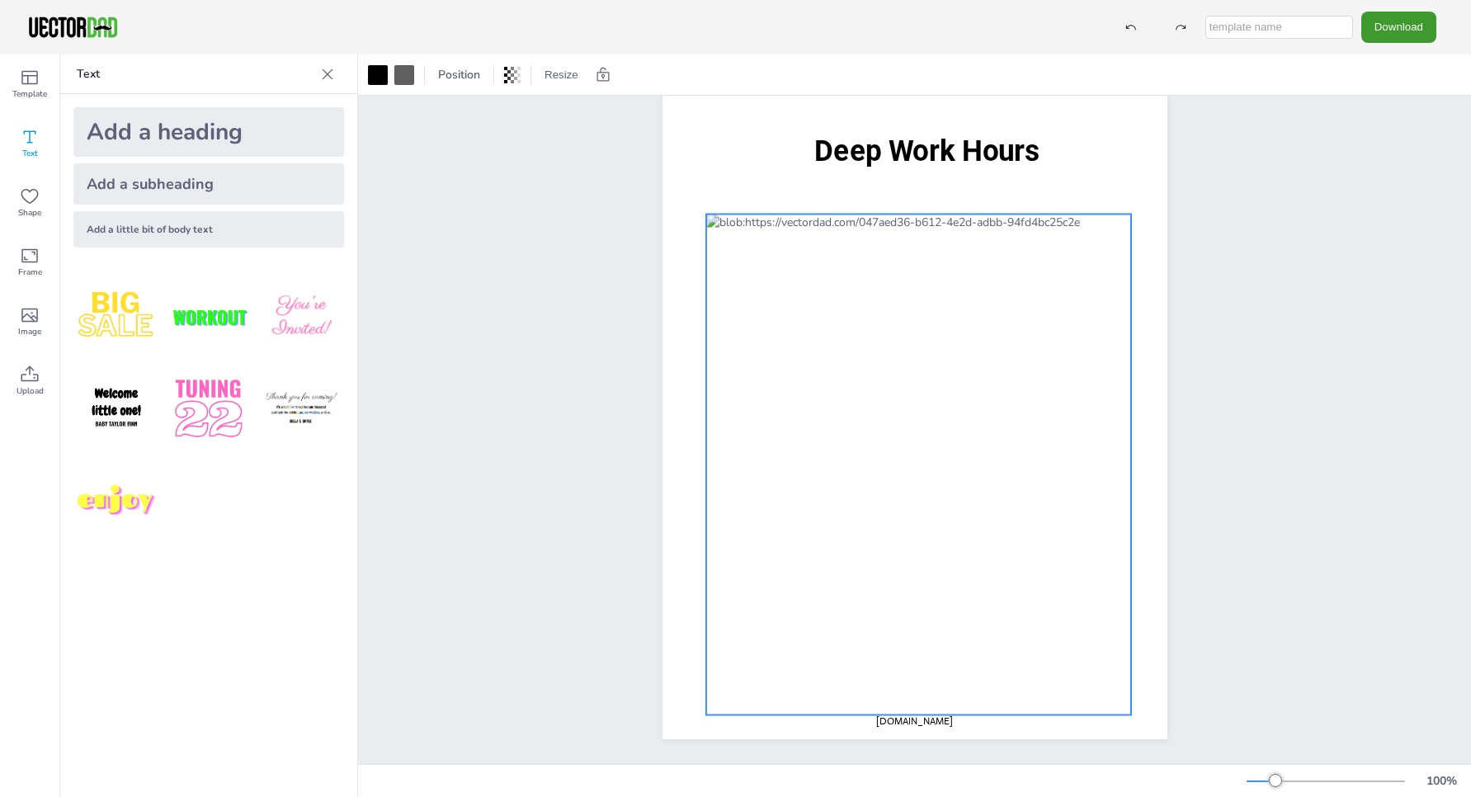
click at [942, 705] on div at bounding box center [919, 464] width 426 height 501
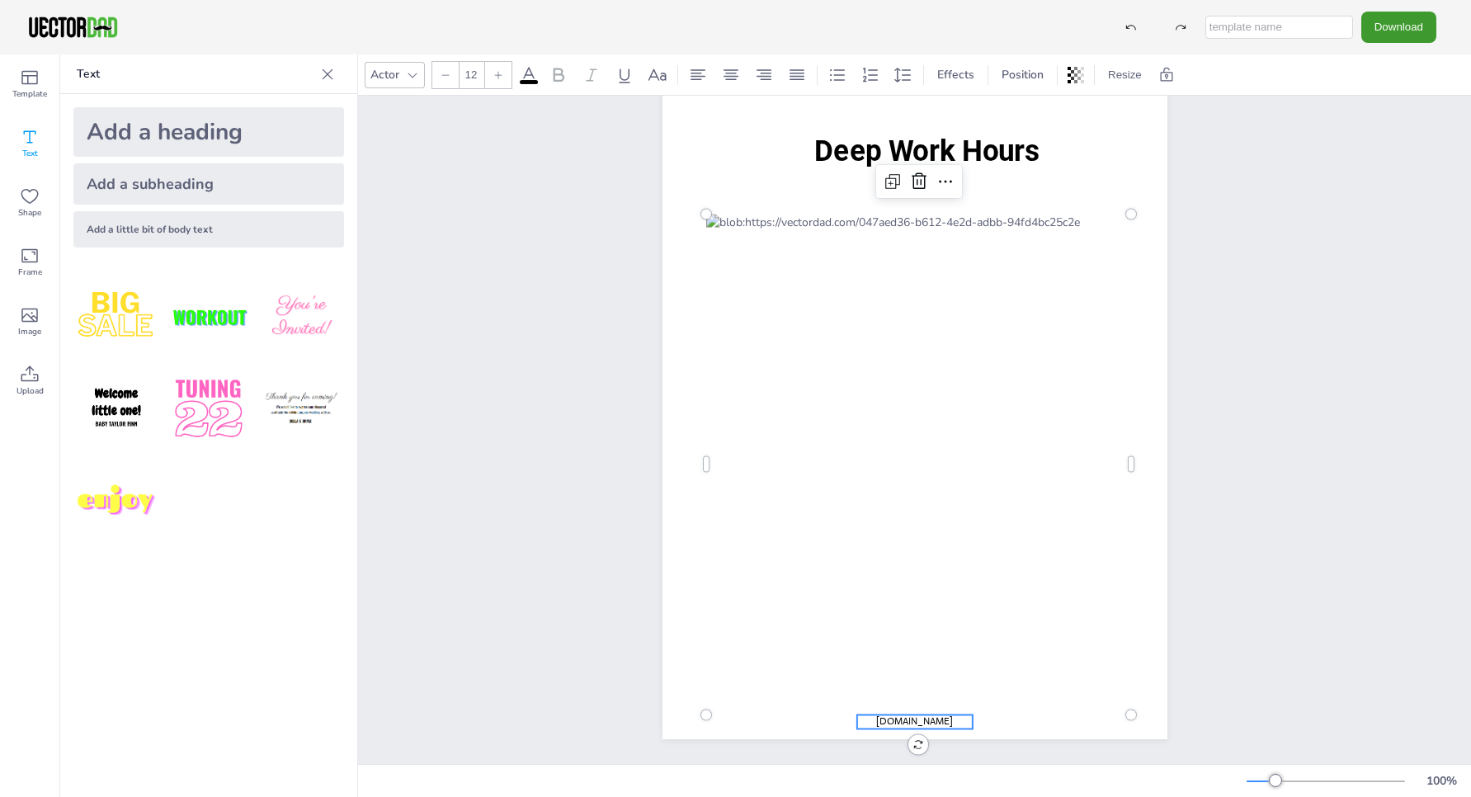
click at [946, 717] on span "[DOMAIN_NAME]" at bounding box center [914, 720] width 77 height 13
click at [915, 685] on icon at bounding box center [915, 681] width 20 height 20
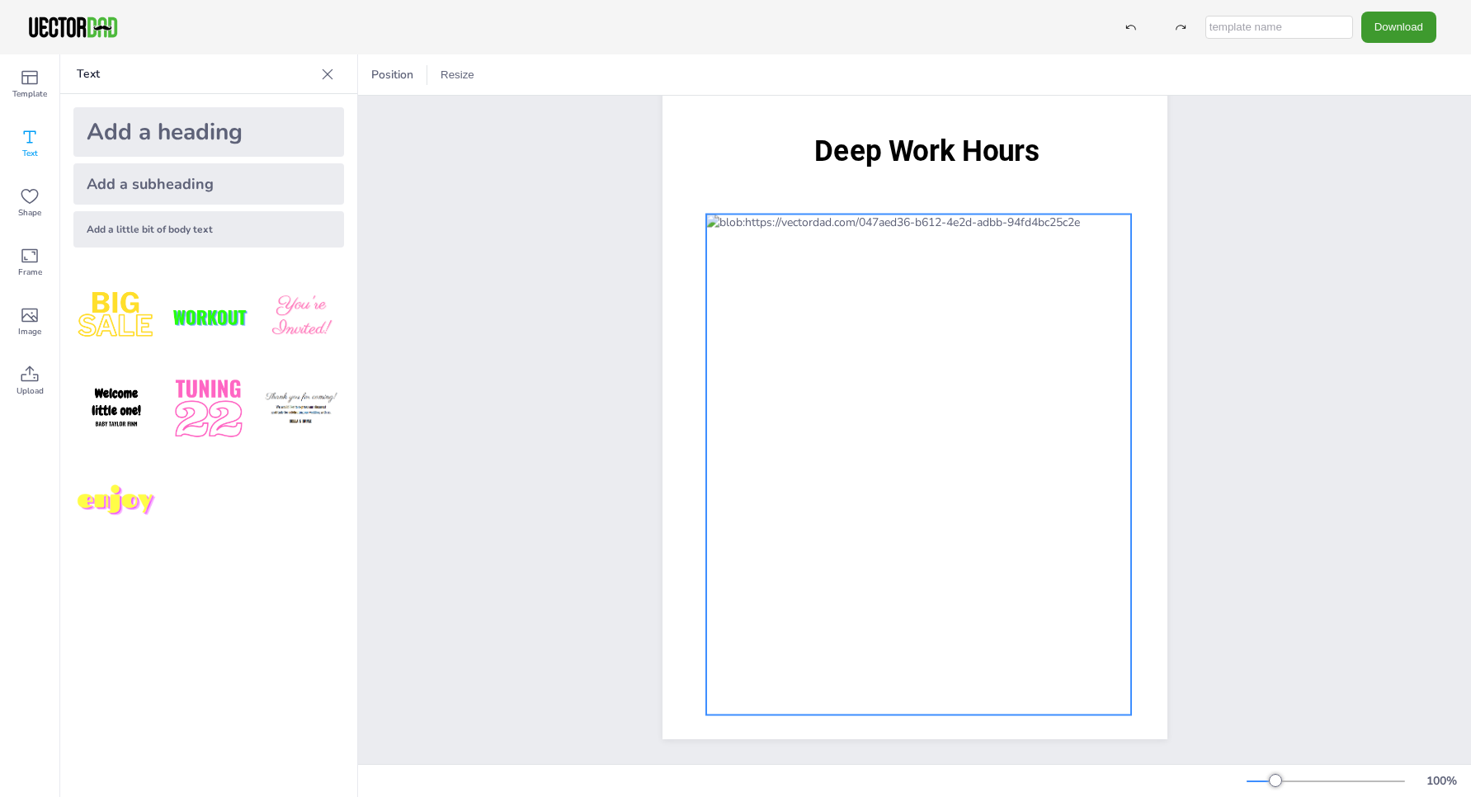
click at [866, 301] on div at bounding box center [919, 464] width 426 height 501
click at [836, 304] on div at bounding box center [919, 464] width 426 height 501
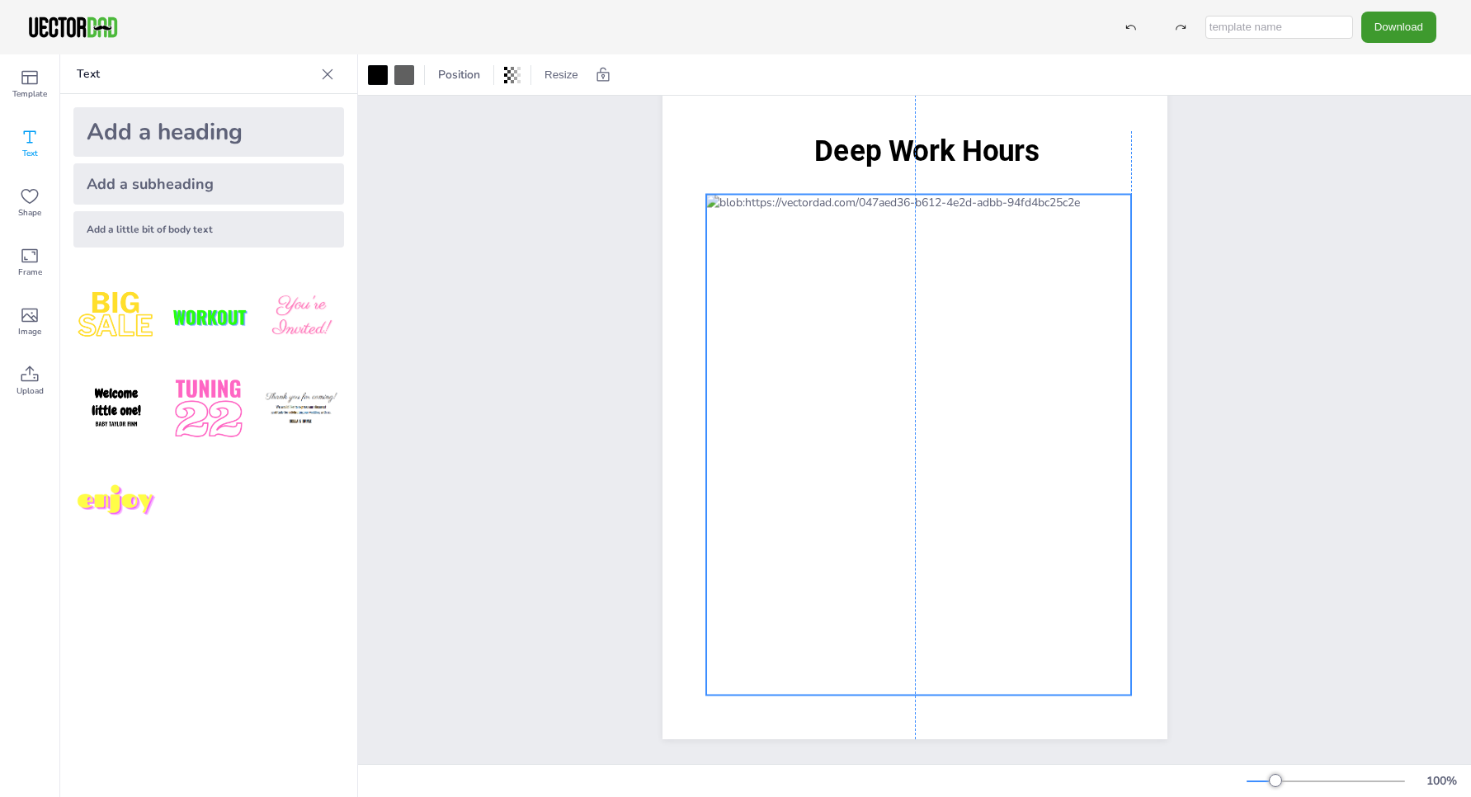
drag, startPoint x: 911, startPoint y: 304, endPoint x: 909, endPoint y: 285, distance: 19.0
click at [909, 285] on div at bounding box center [919, 445] width 426 height 501
click at [1282, 360] on div "Deep Work Hours" at bounding box center [914, 413] width 1113 height 702
click at [839, 281] on div at bounding box center [919, 445] width 426 height 501
click at [957, 231] on div at bounding box center [919, 445] width 426 height 501
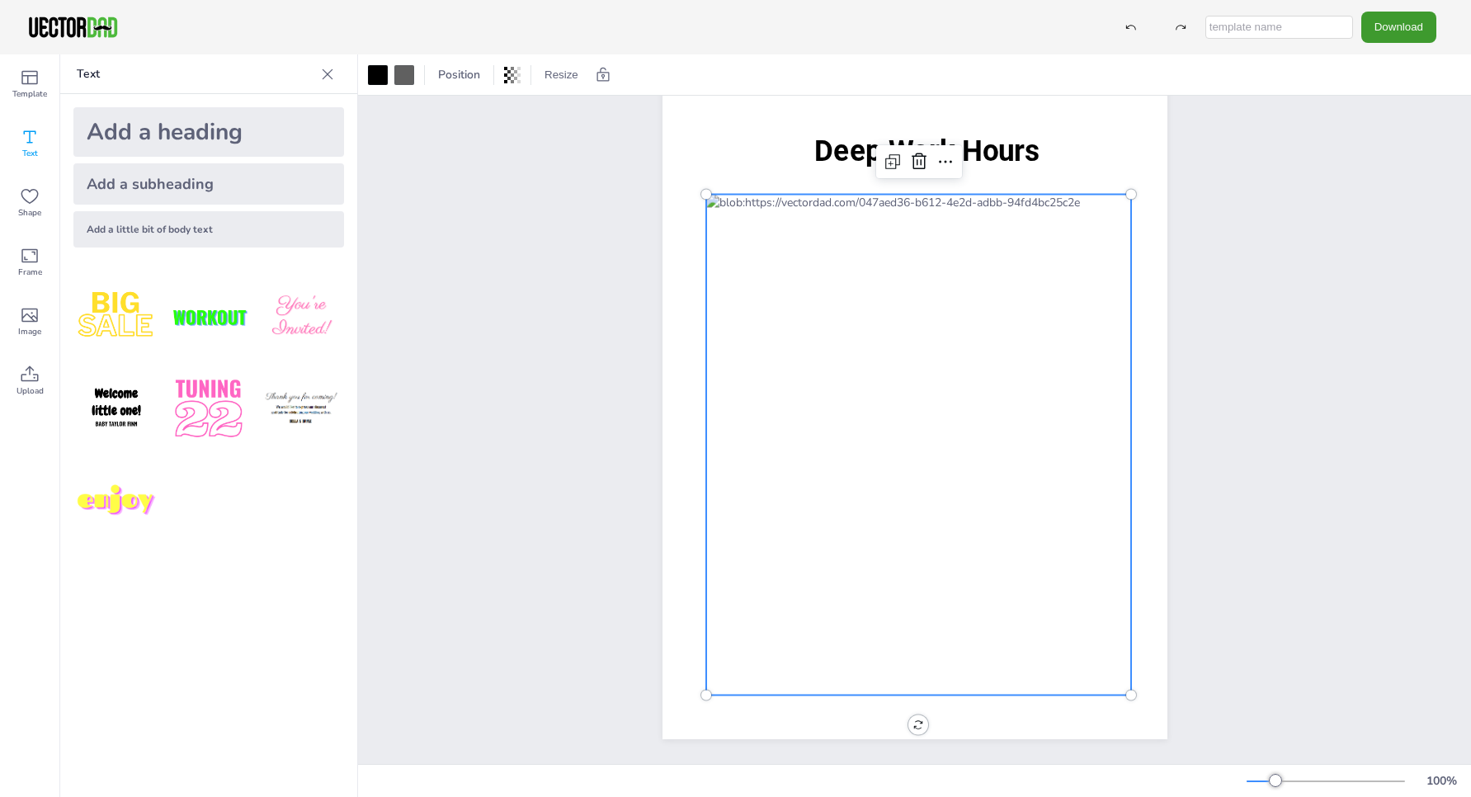
click at [1207, 123] on div "Deep Work Hours" at bounding box center [914, 413] width 647 height 702
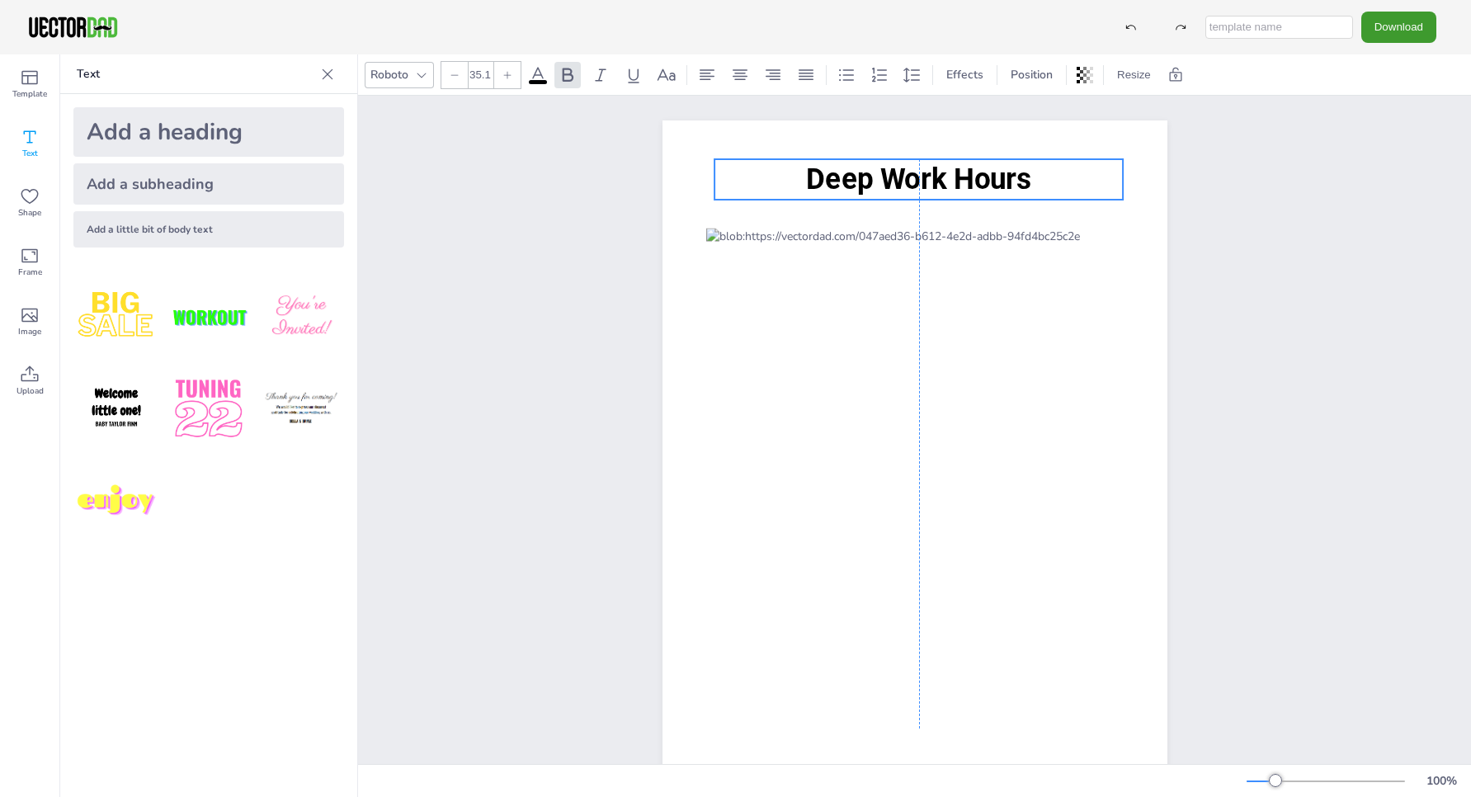
click at [896, 180] on span "Deep Work Hours" at bounding box center [919, 179] width 226 height 34
click at [1409, 26] on button "Download" at bounding box center [1398, 27] width 75 height 31
click at [1380, 206] on li "PDF" at bounding box center [1406, 202] width 135 height 34
click at [1400, 24] on button "Download" at bounding box center [1398, 27] width 75 height 31
click at [1387, 135] on li "JPG" at bounding box center [1406, 134] width 135 height 34
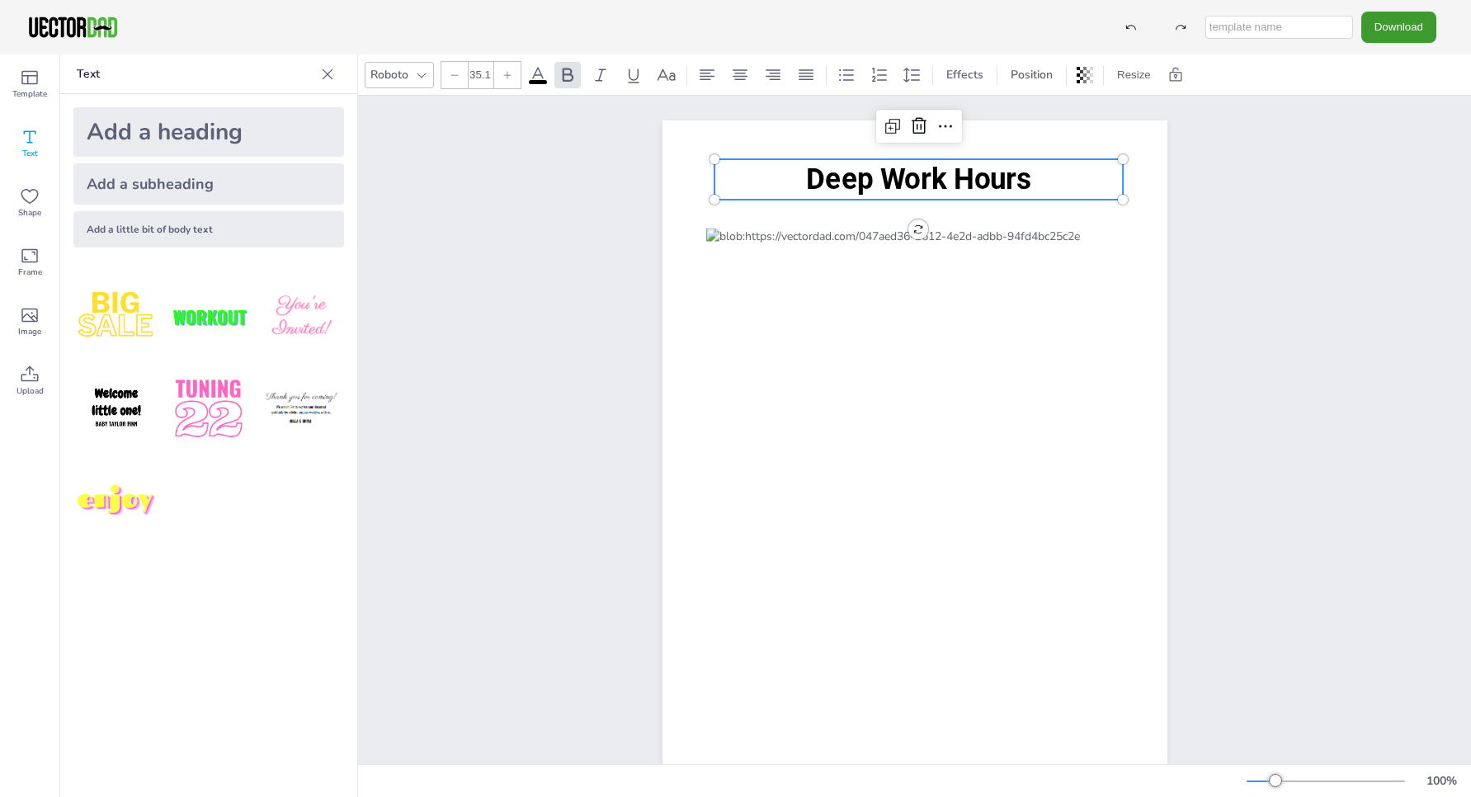
click at [1002, 27] on div "Download PNG JPG SVG PDF" at bounding box center [735, 27] width 1471 height 54
